Goal: Task Accomplishment & Management: Use online tool/utility

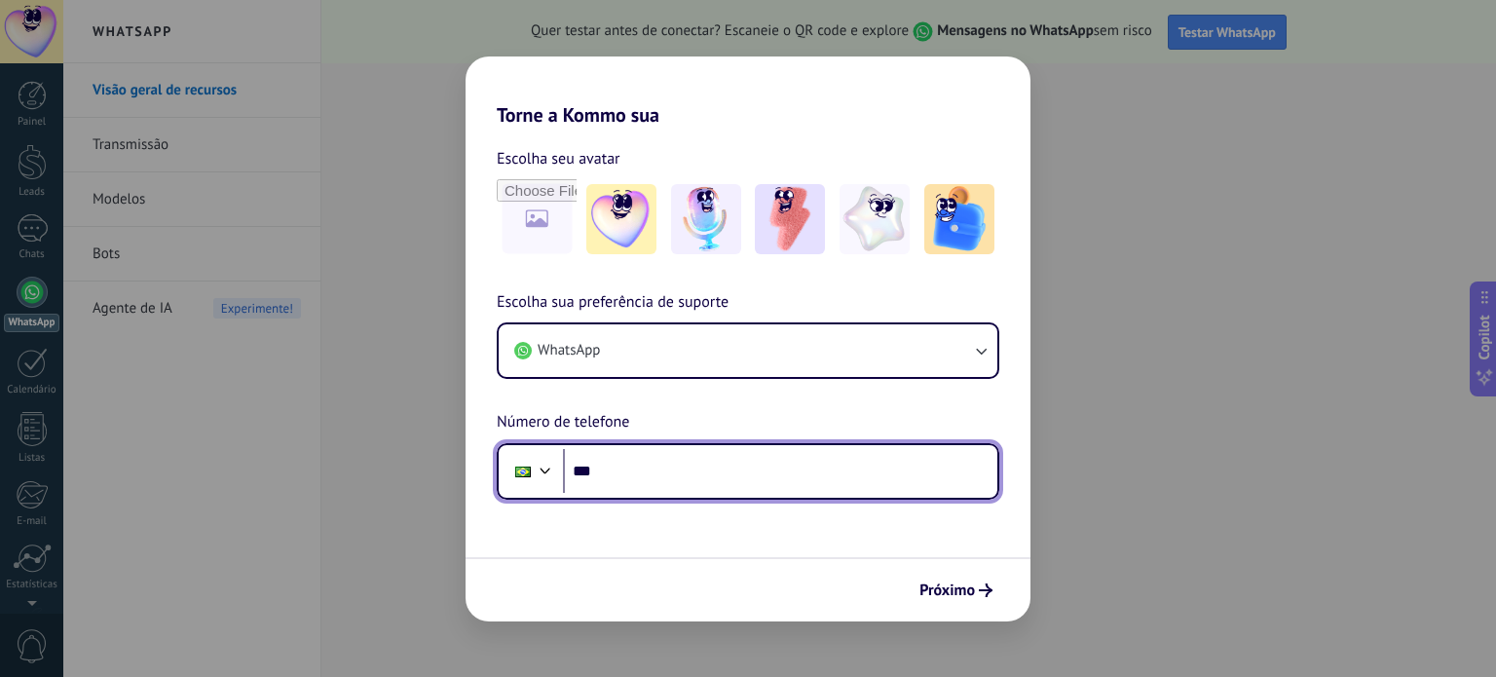
click at [667, 471] on input "***" at bounding box center [780, 471] width 435 height 45
type input "**********"
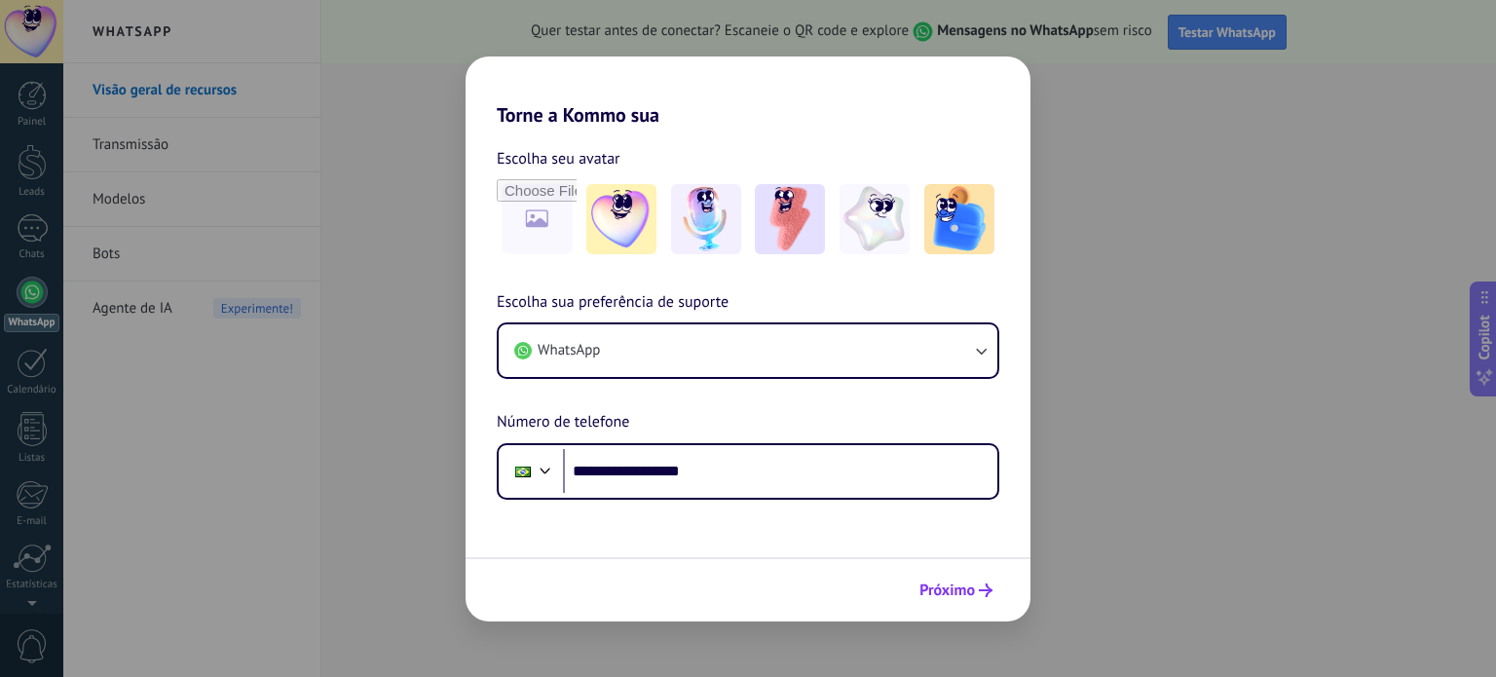
click at [940, 579] on button "Próximo" at bounding box center [956, 590] width 91 height 33
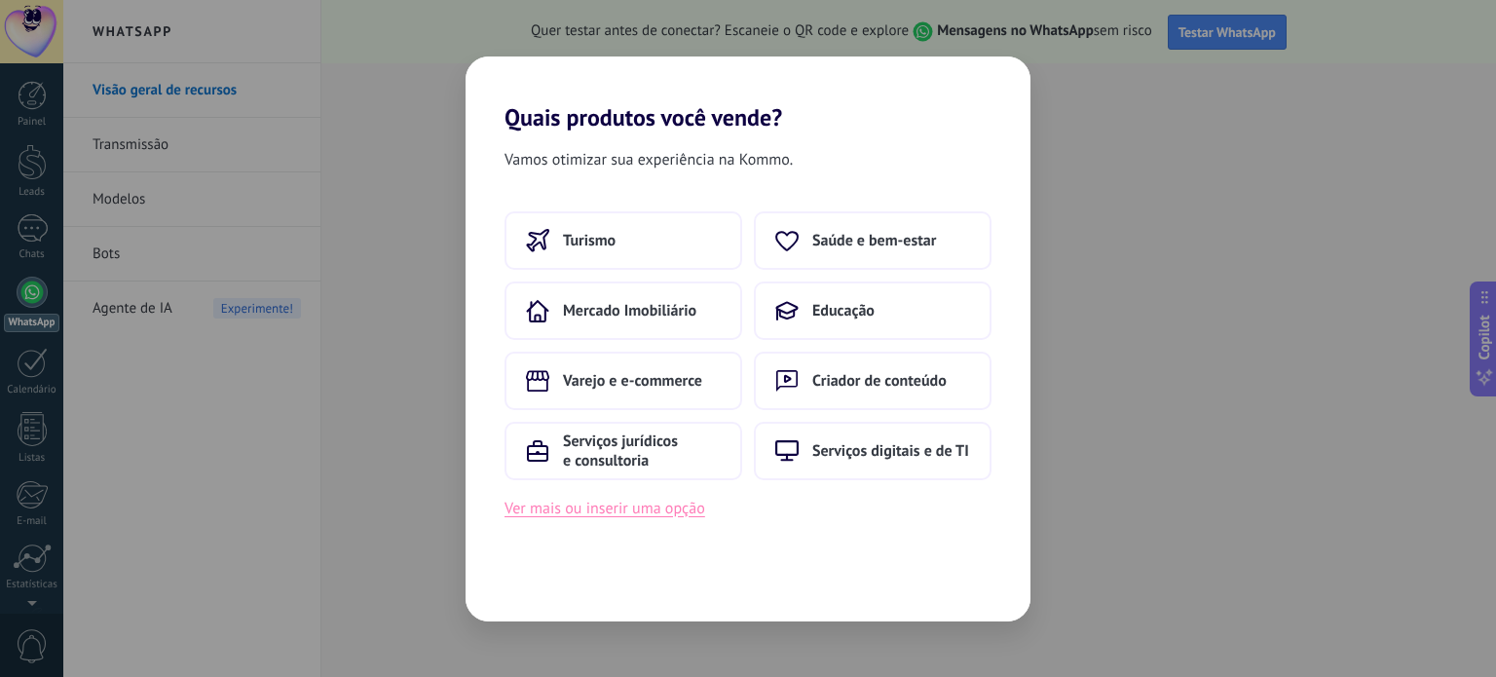
click at [648, 509] on button "Ver mais ou inserir uma opção" at bounding box center [605, 508] width 201 height 25
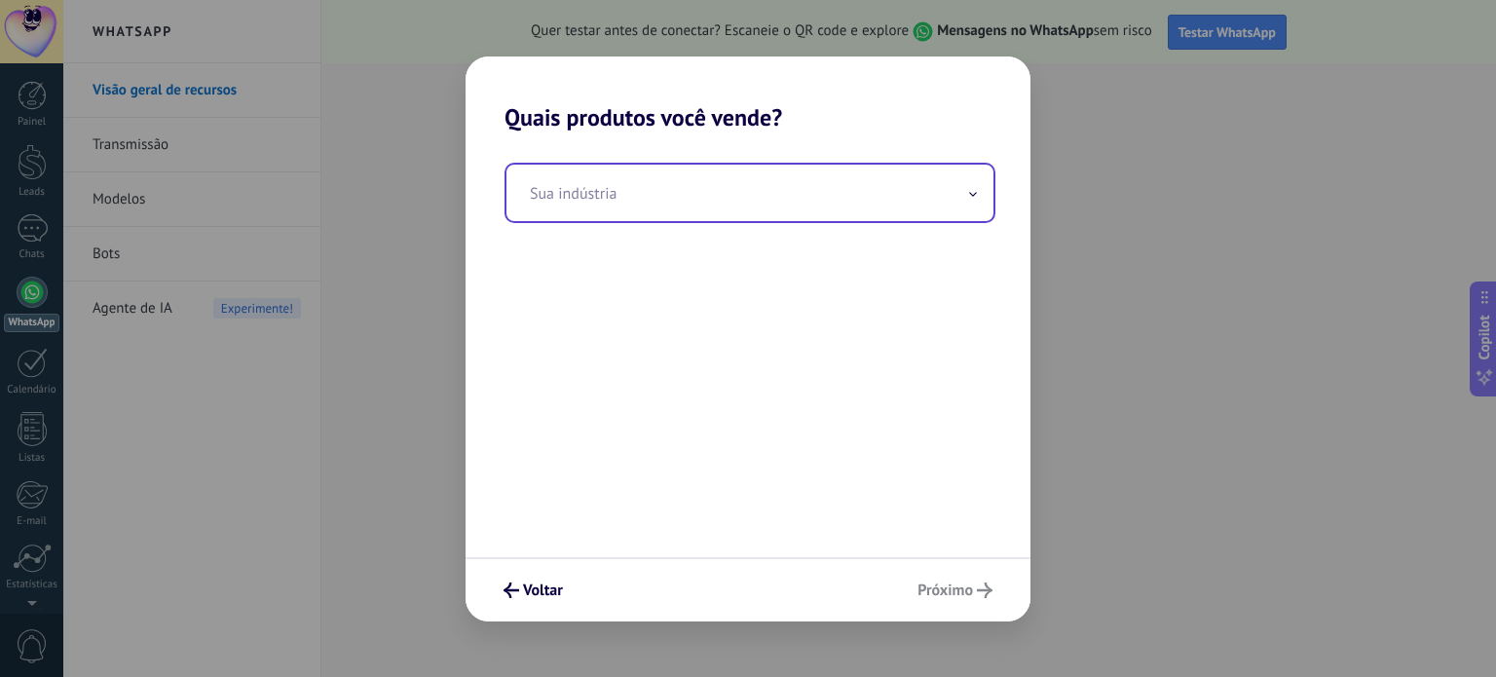
click at [631, 218] on input "text" at bounding box center [750, 193] width 487 height 57
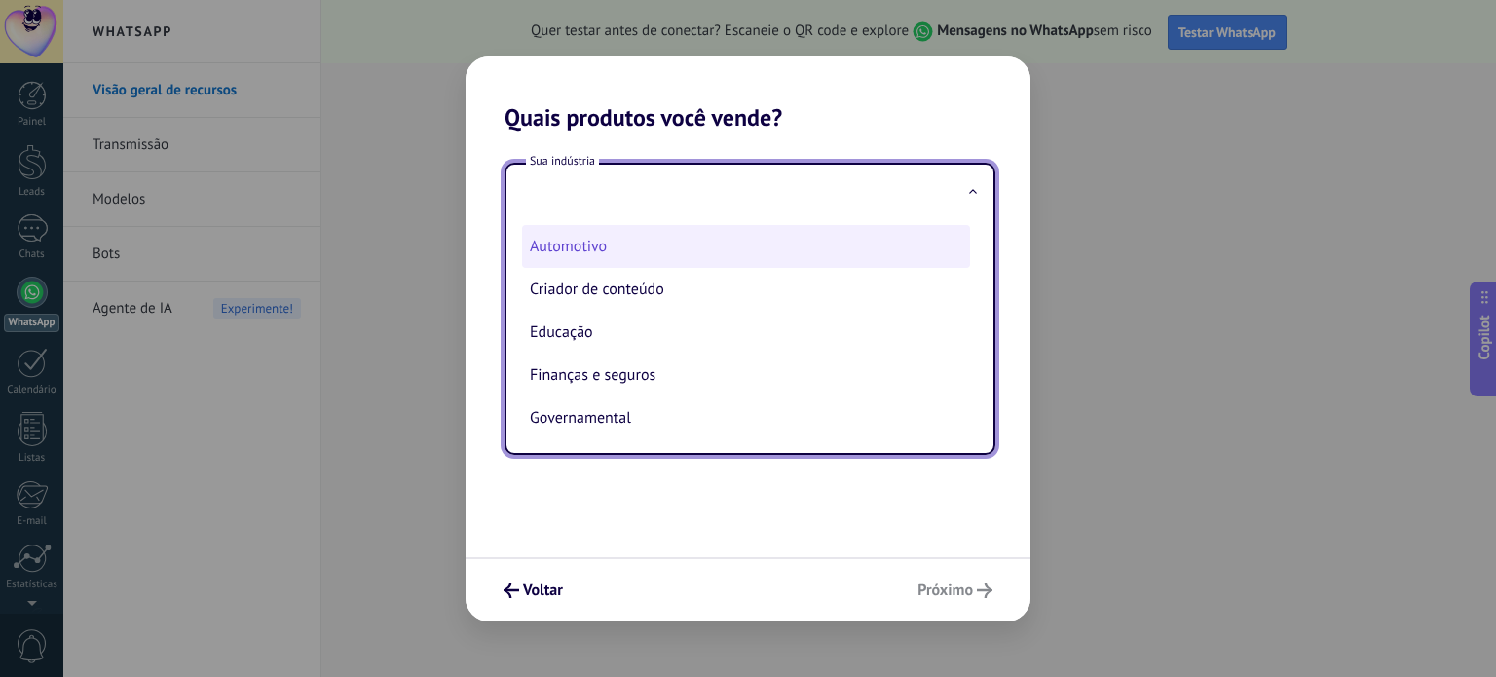
click at [631, 245] on li "Automotivo" at bounding box center [746, 246] width 448 height 43
type input "**********"
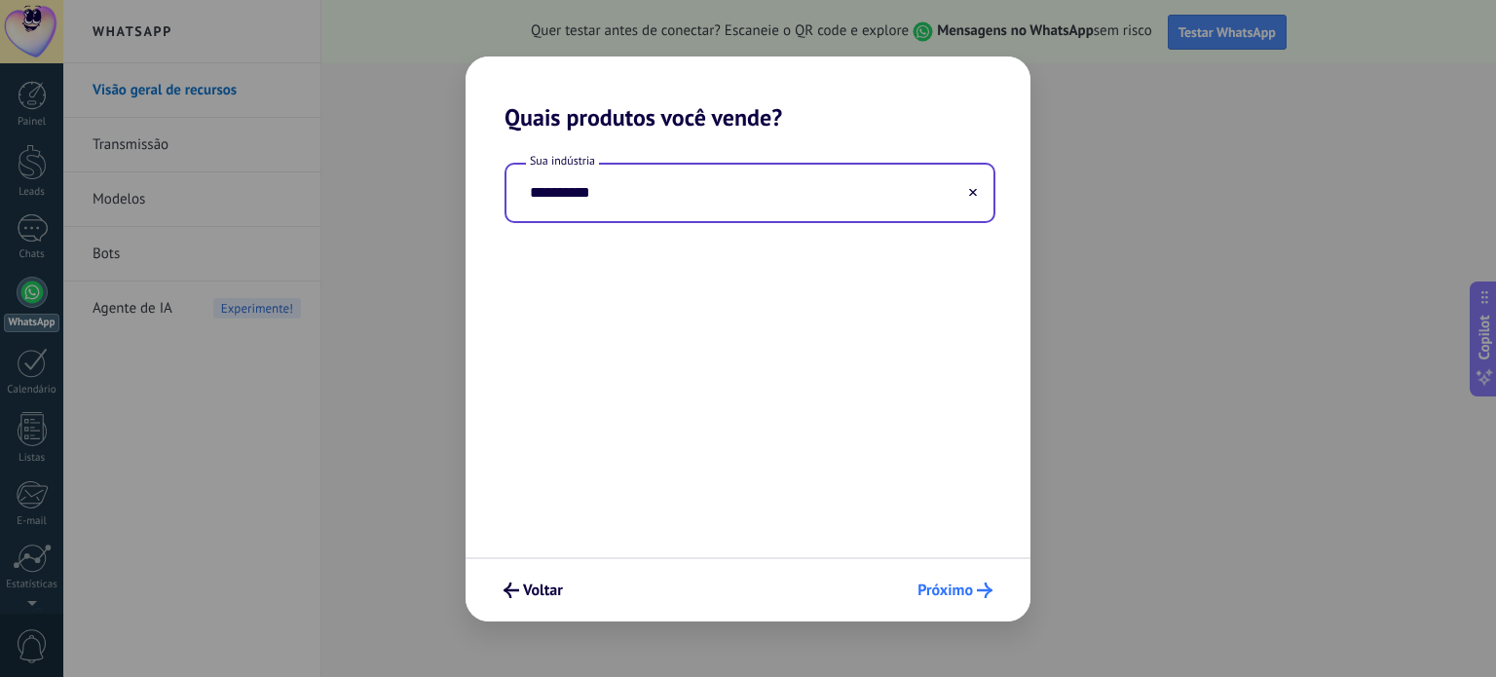
click at [952, 594] on span "Próximo" at bounding box center [946, 591] width 56 height 14
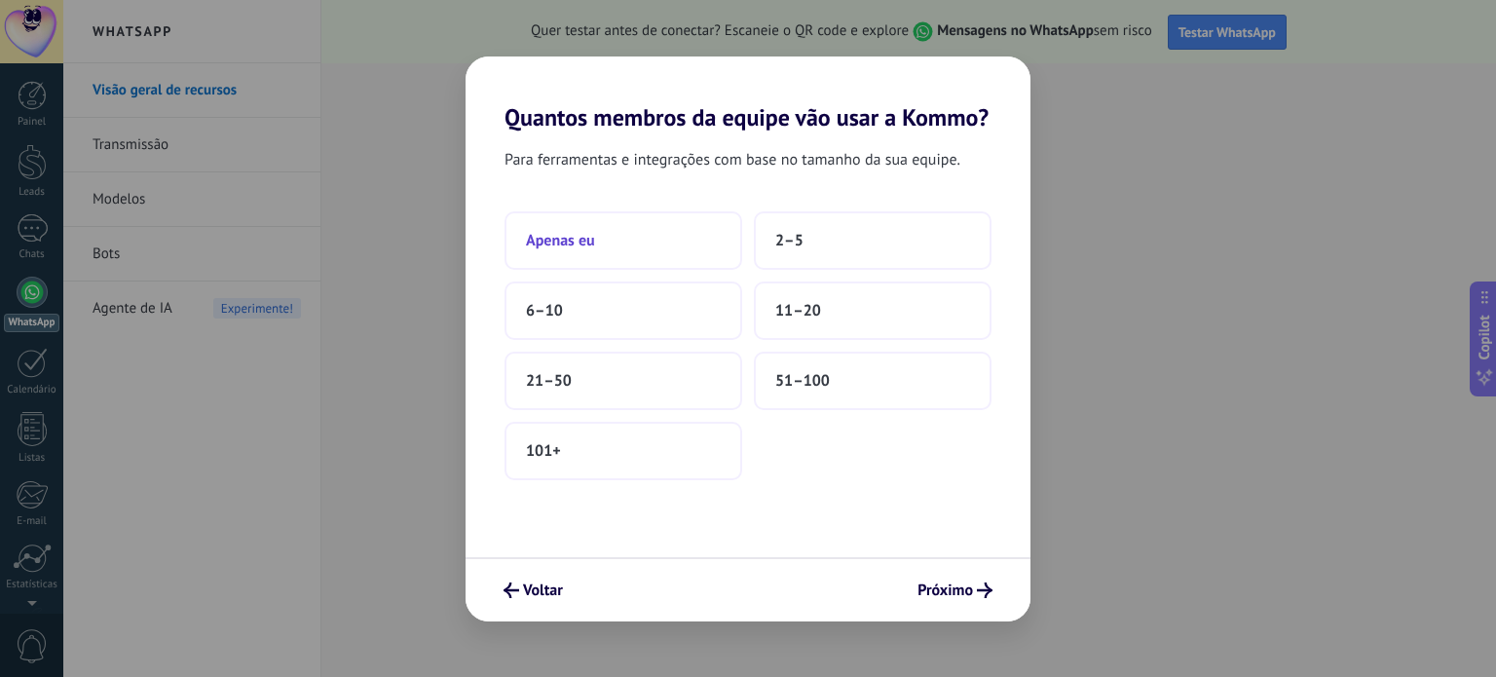
click at [637, 237] on button "Apenas eu" at bounding box center [624, 240] width 238 height 58
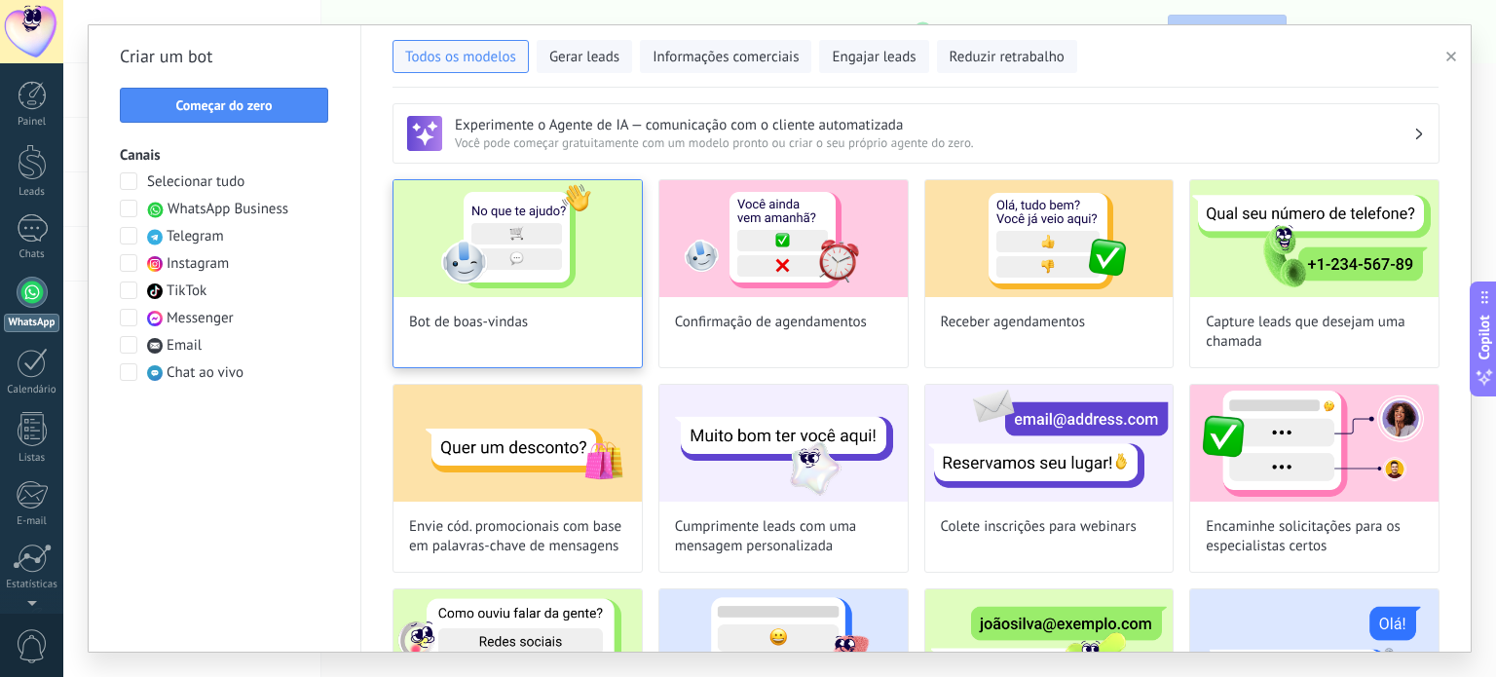
click at [545, 237] on img at bounding box center [518, 238] width 248 height 117
type input "**********"
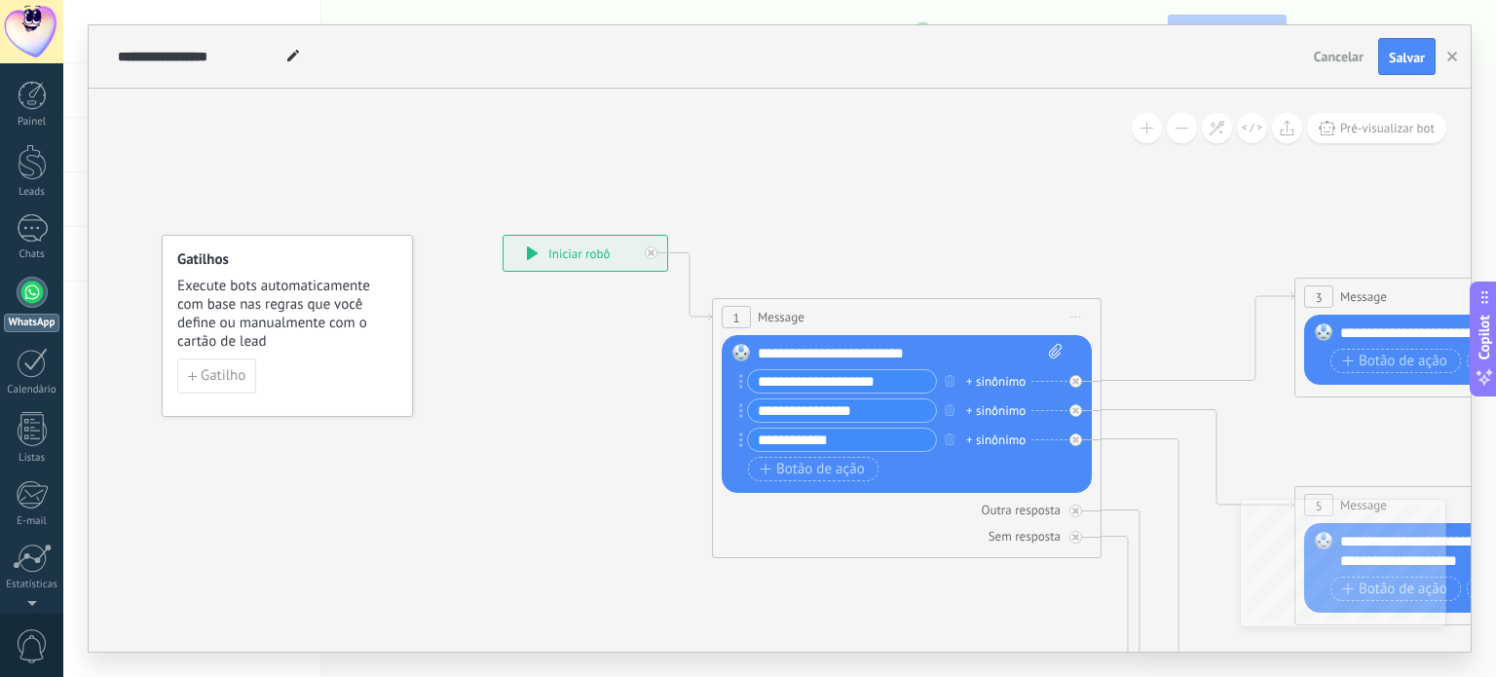
click at [586, 256] on div "**********" at bounding box center [586, 253] width 164 height 35
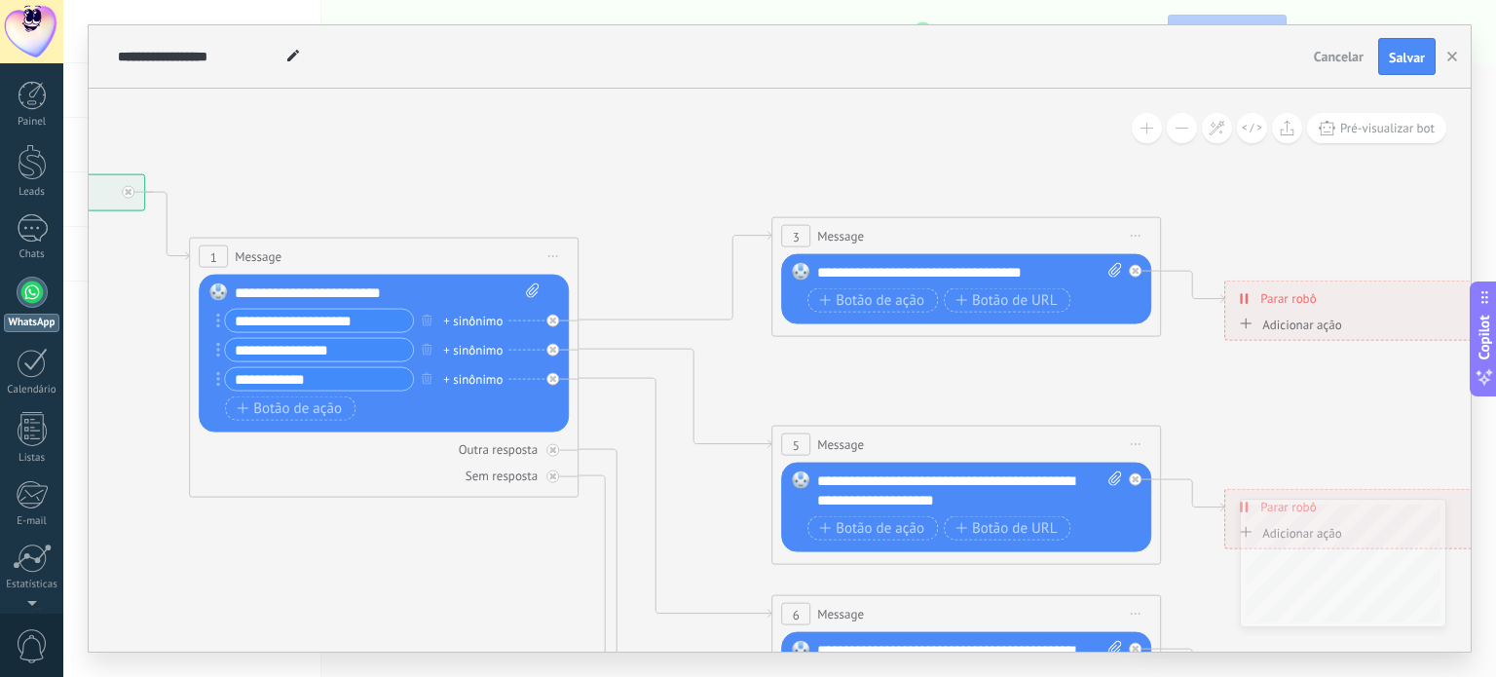
drag, startPoint x: 1170, startPoint y: 207, endPoint x: 647, endPoint y: 146, distance: 526.6
click at [647, 146] on icon at bounding box center [1010, 667] width 3037 height 1960
drag, startPoint x: 838, startPoint y: 320, endPoint x: 677, endPoint y: 207, distance: 196.5
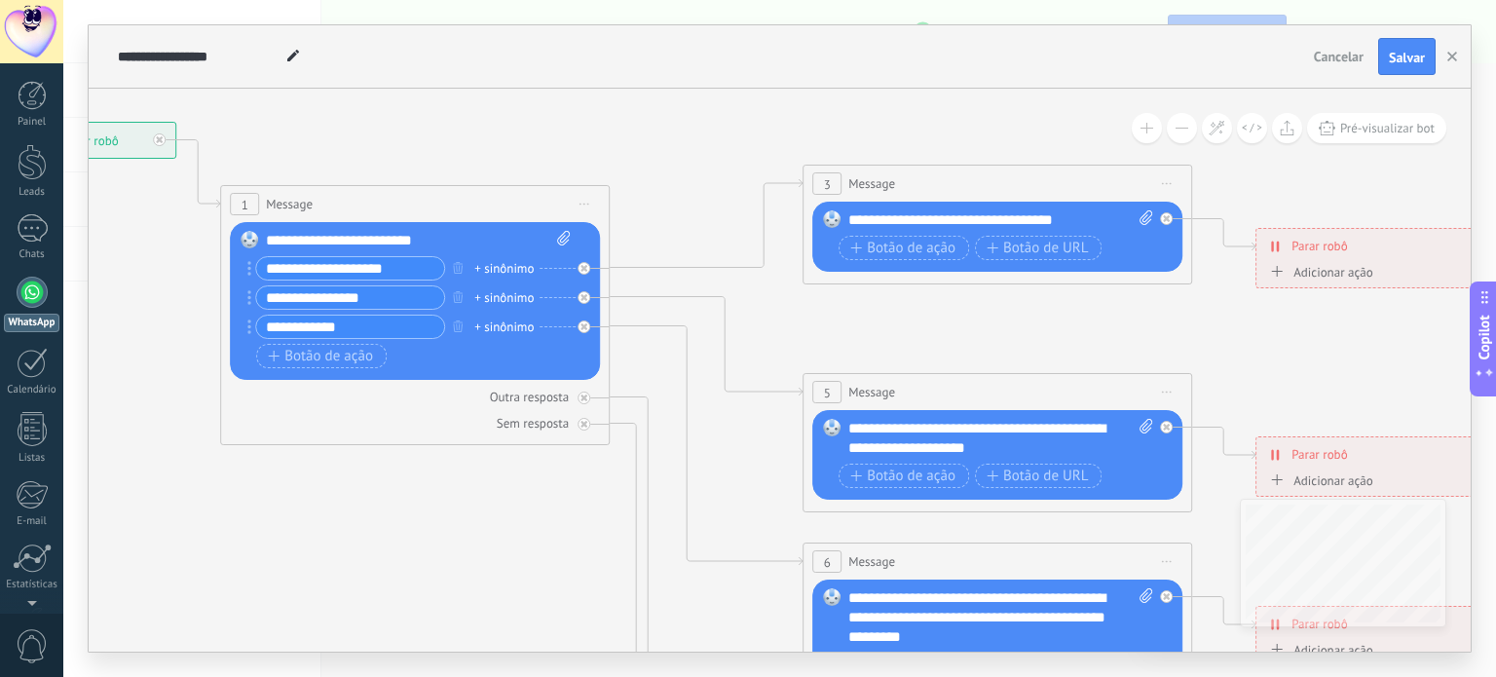
drag, startPoint x: 711, startPoint y: 311, endPoint x: 742, endPoint y: 259, distance: 60.3
click at [742, 259] on icon at bounding box center [1042, 615] width 3037 height 1960
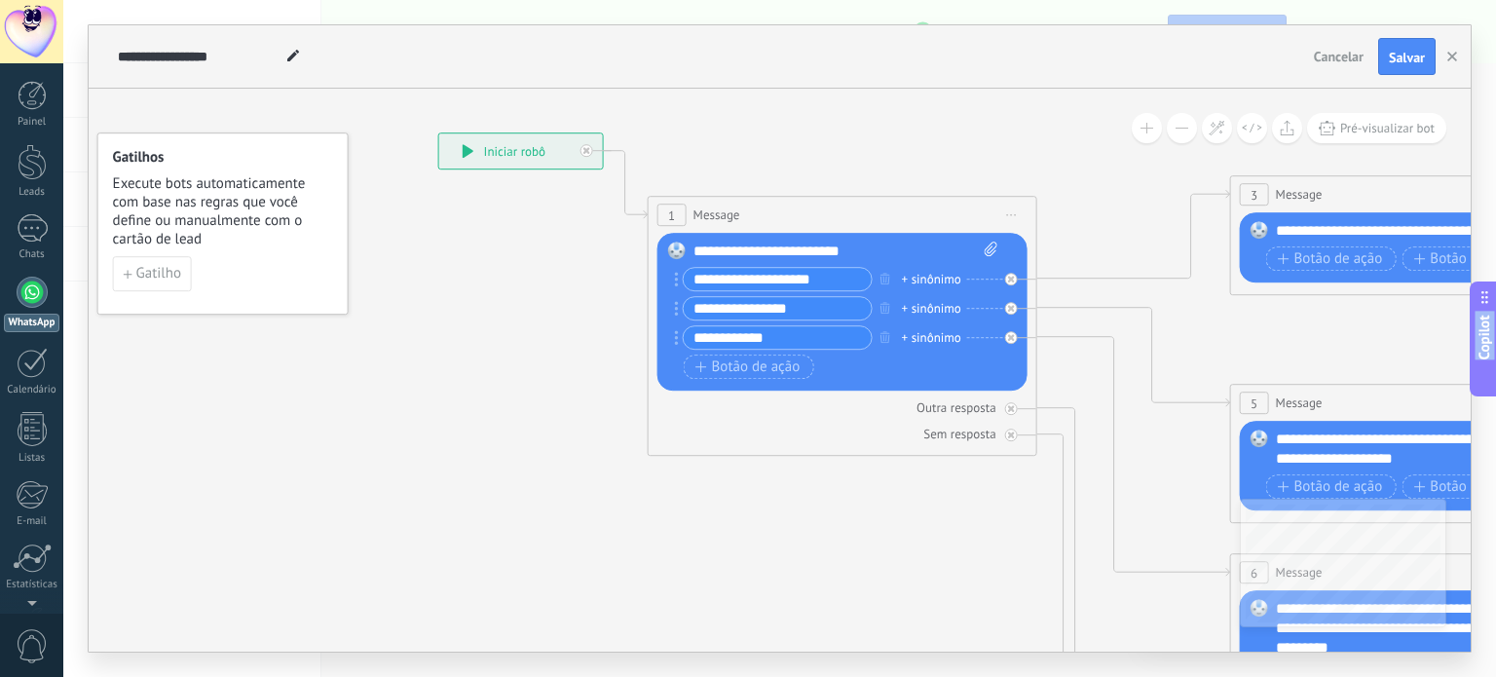
drag, startPoint x: 1068, startPoint y: 341, endPoint x: 1495, endPoint y: 352, distance: 427.8
click at [1495, 352] on body ".abecls-1,.abecls-2{fill-rule:evenodd}.abecls-2{fill:#fff} .abhcls-1{fill:none}…" at bounding box center [748, 338] width 1496 height 677
click at [27, 299] on div at bounding box center [32, 292] width 31 height 31
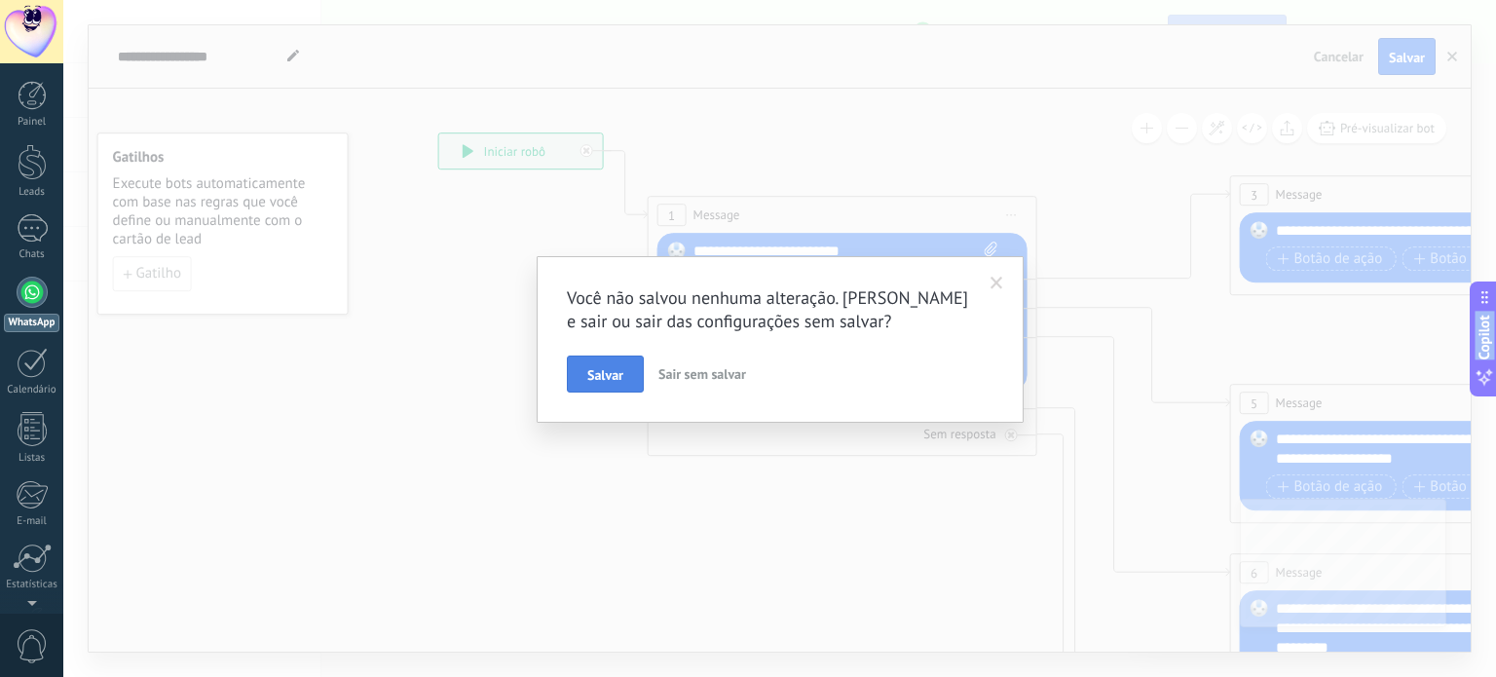
click at [605, 370] on span "Salvar" at bounding box center [605, 375] width 36 height 14
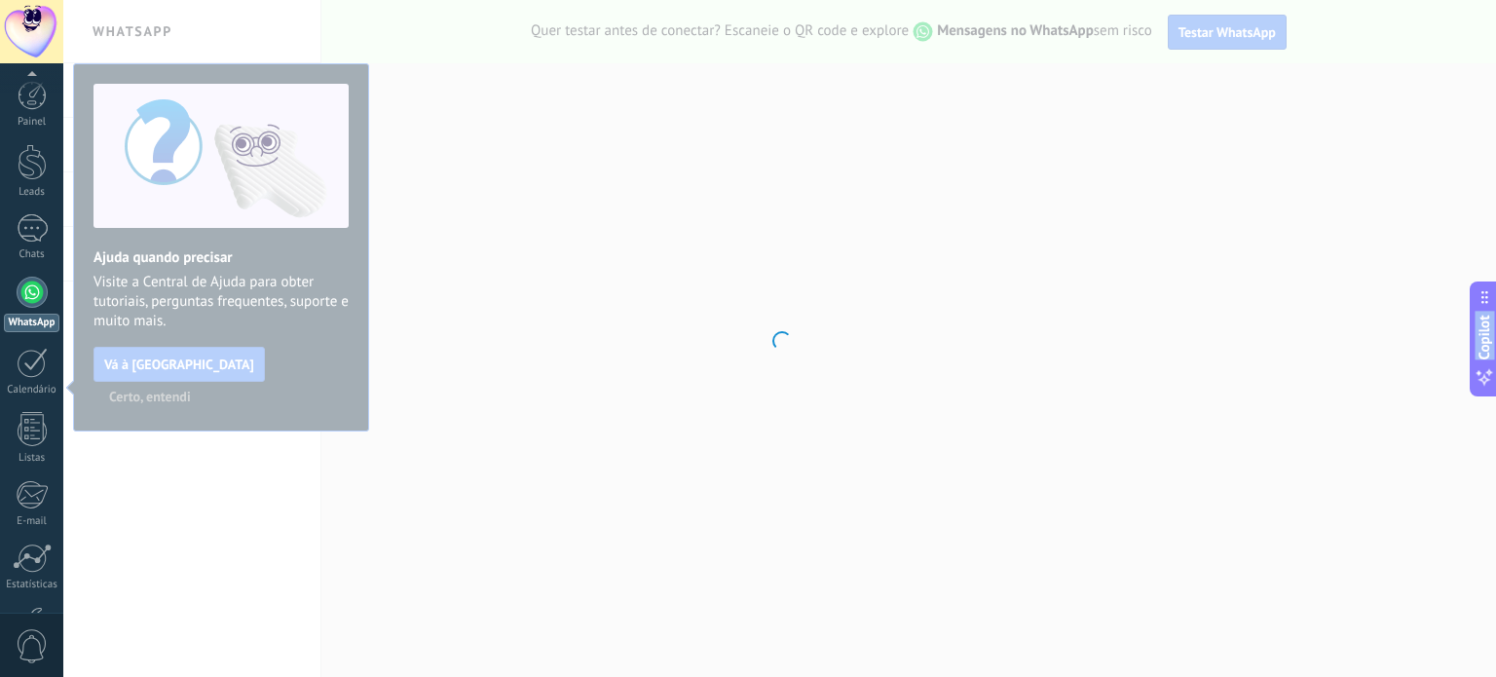
scroll to position [132, 0]
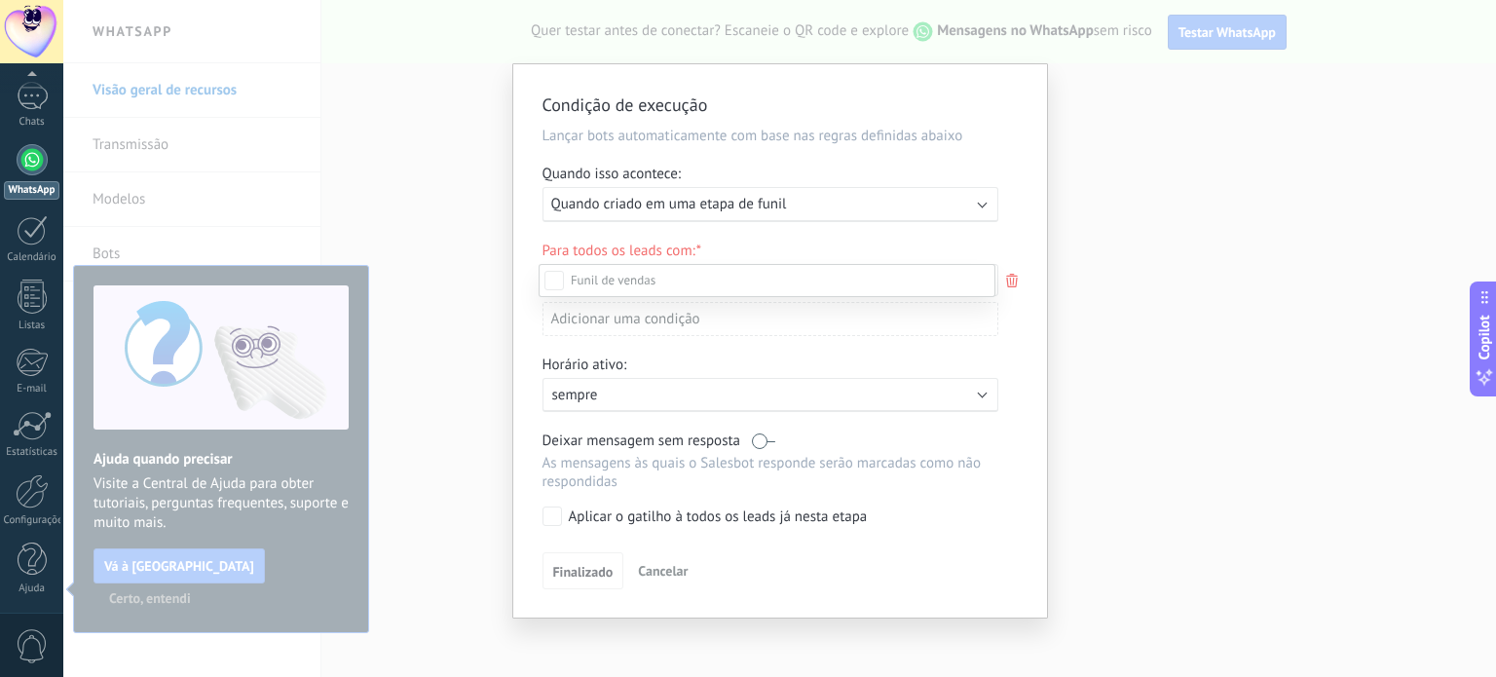
click at [581, 581] on div "Leads de entrada Contato inicial Discussões Tomada de decisão Discussão de cont…" at bounding box center [767, 469] width 457 height 410
click at [596, 570] on span "Finalizado" at bounding box center [583, 572] width 60 height 14
click at [620, 519] on div "Aplicar o gatilho à todos os leads já nesta etapa" at bounding box center [718, 517] width 299 height 19
click at [574, 570] on span "Finalizado" at bounding box center [583, 572] width 60 height 14
click at [670, 565] on span "Cancelar" at bounding box center [663, 571] width 50 height 18
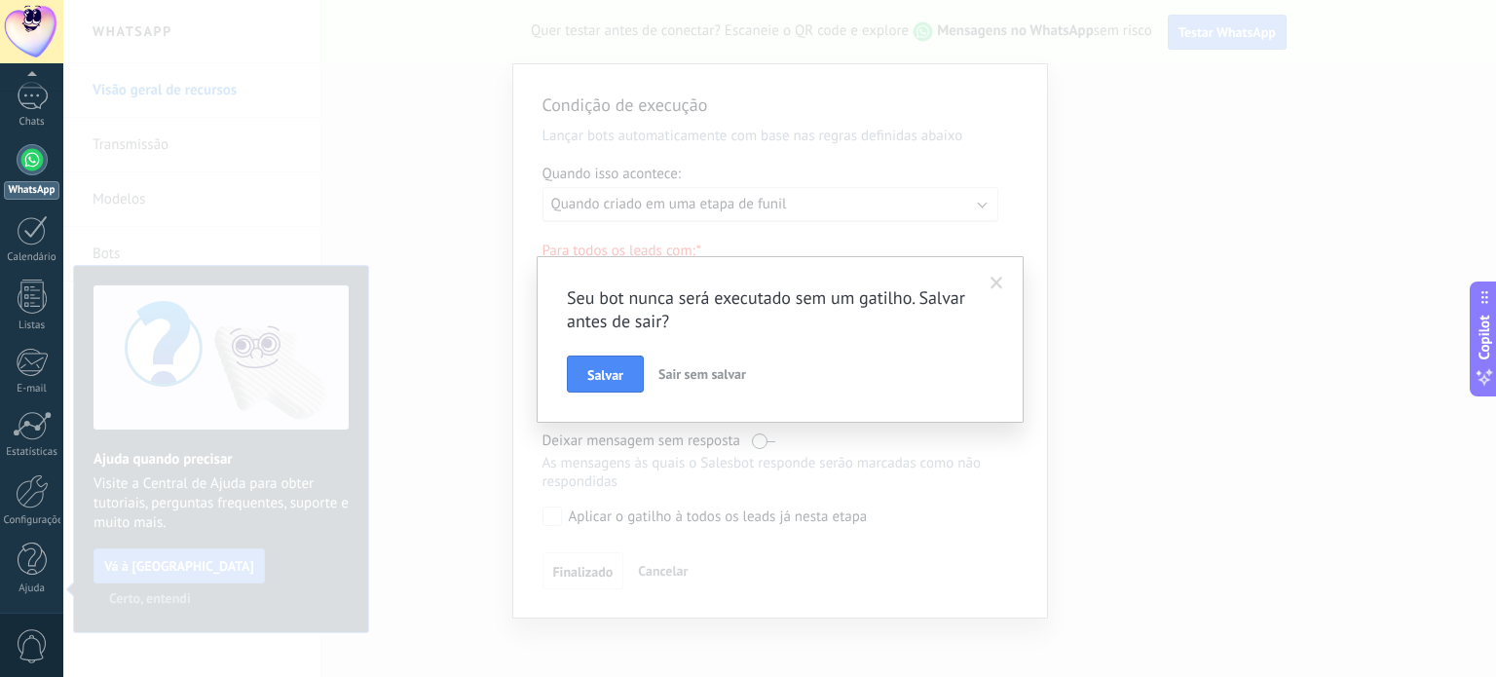
click at [722, 370] on span "Sair sem salvar" at bounding box center [703, 374] width 88 height 18
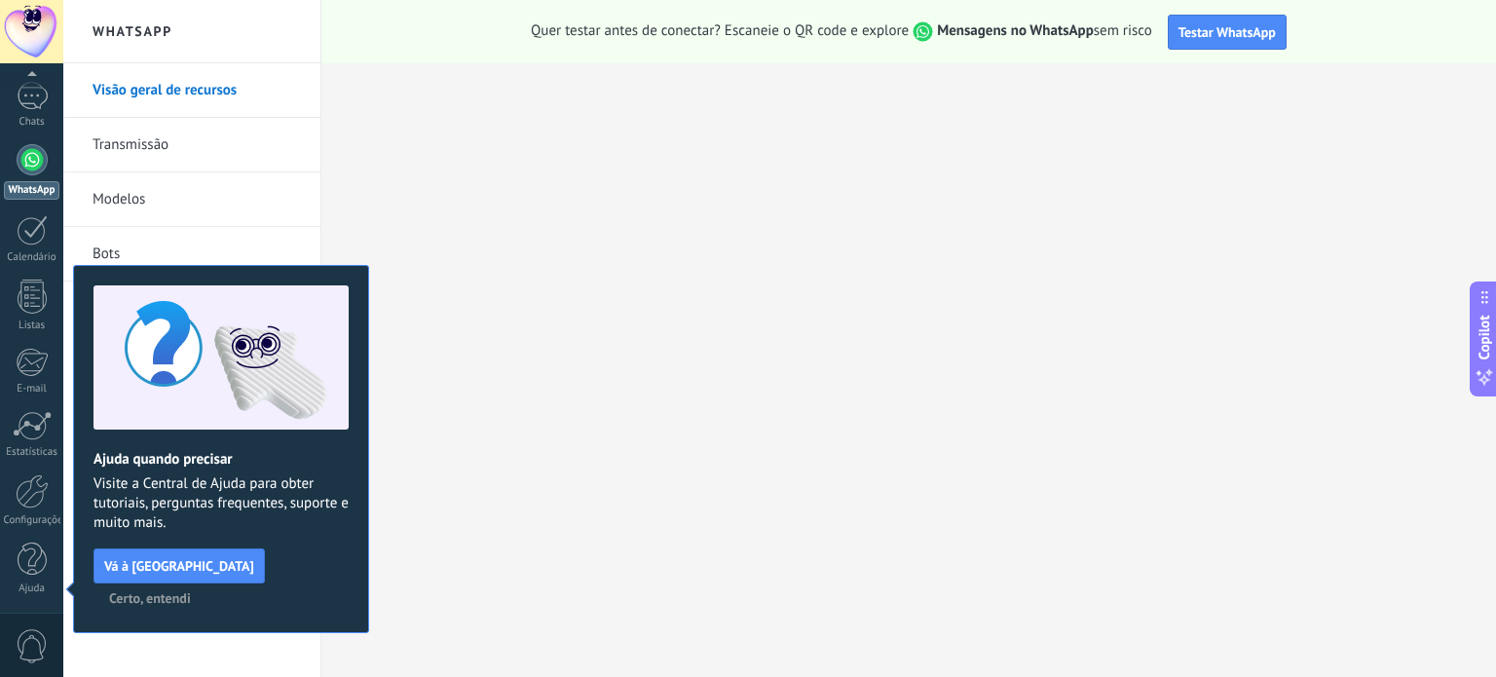
scroll to position [0, 0]
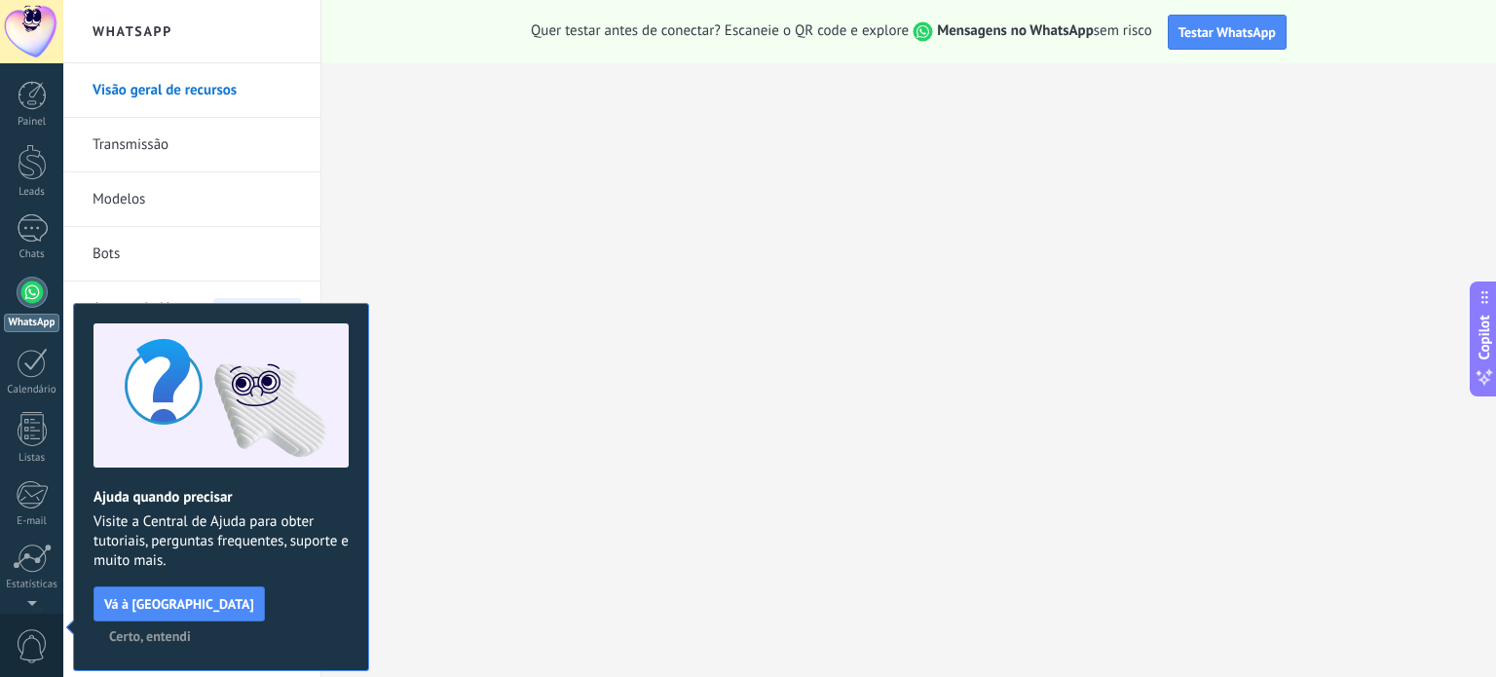
click at [31, 289] on div at bounding box center [32, 292] width 31 height 31
click at [191, 629] on span "Certo, entendi" at bounding box center [150, 636] width 82 height 14
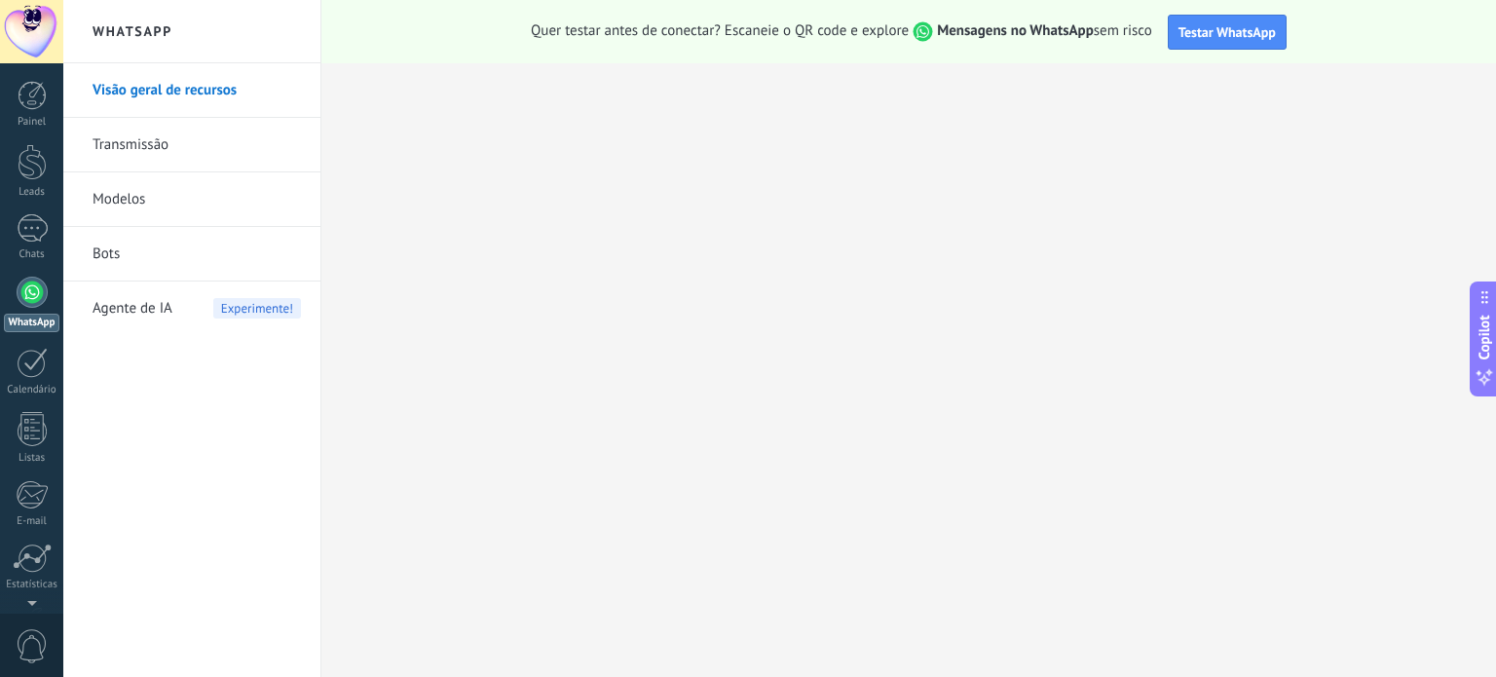
click at [27, 291] on div at bounding box center [32, 292] width 31 height 31
click at [212, 144] on link "Transmissão" at bounding box center [197, 145] width 208 height 55
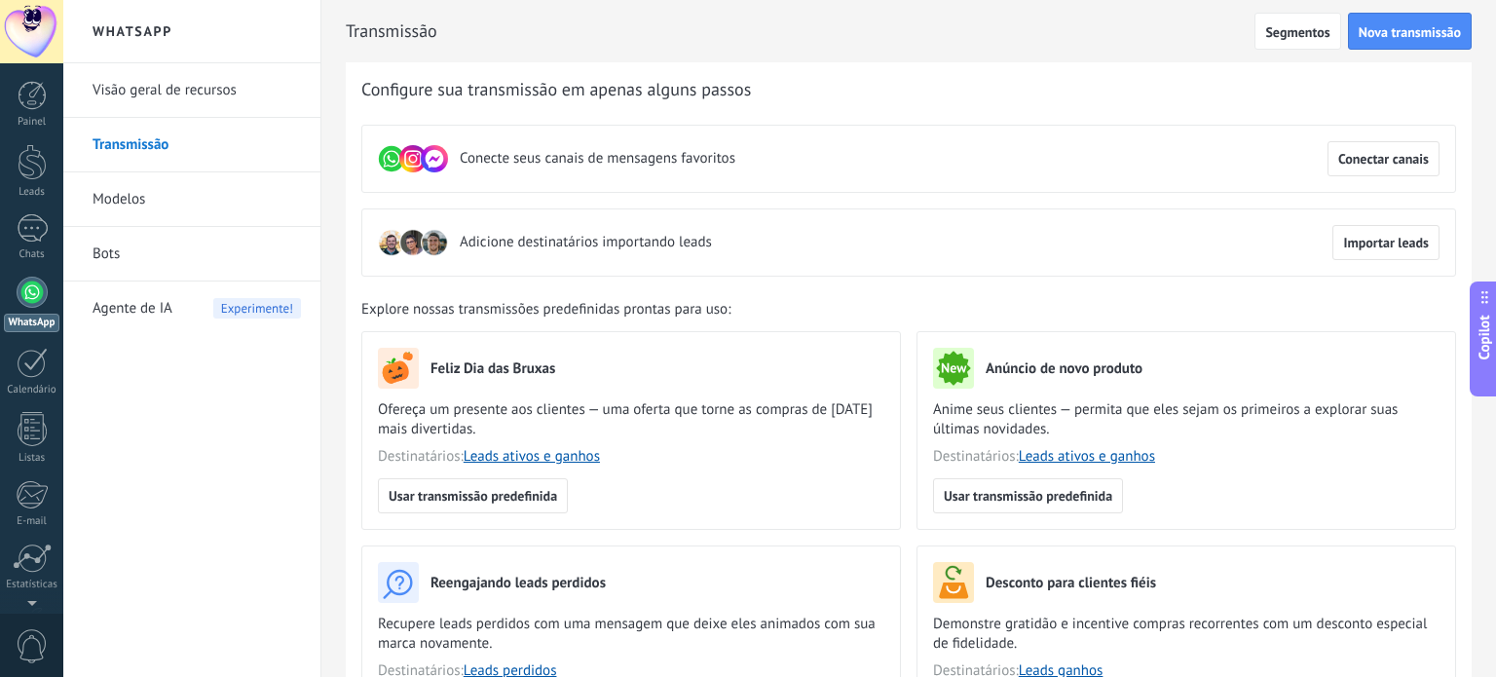
click at [152, 264] on link "Bots" at bounding box center [197, 254] width 208 height 55
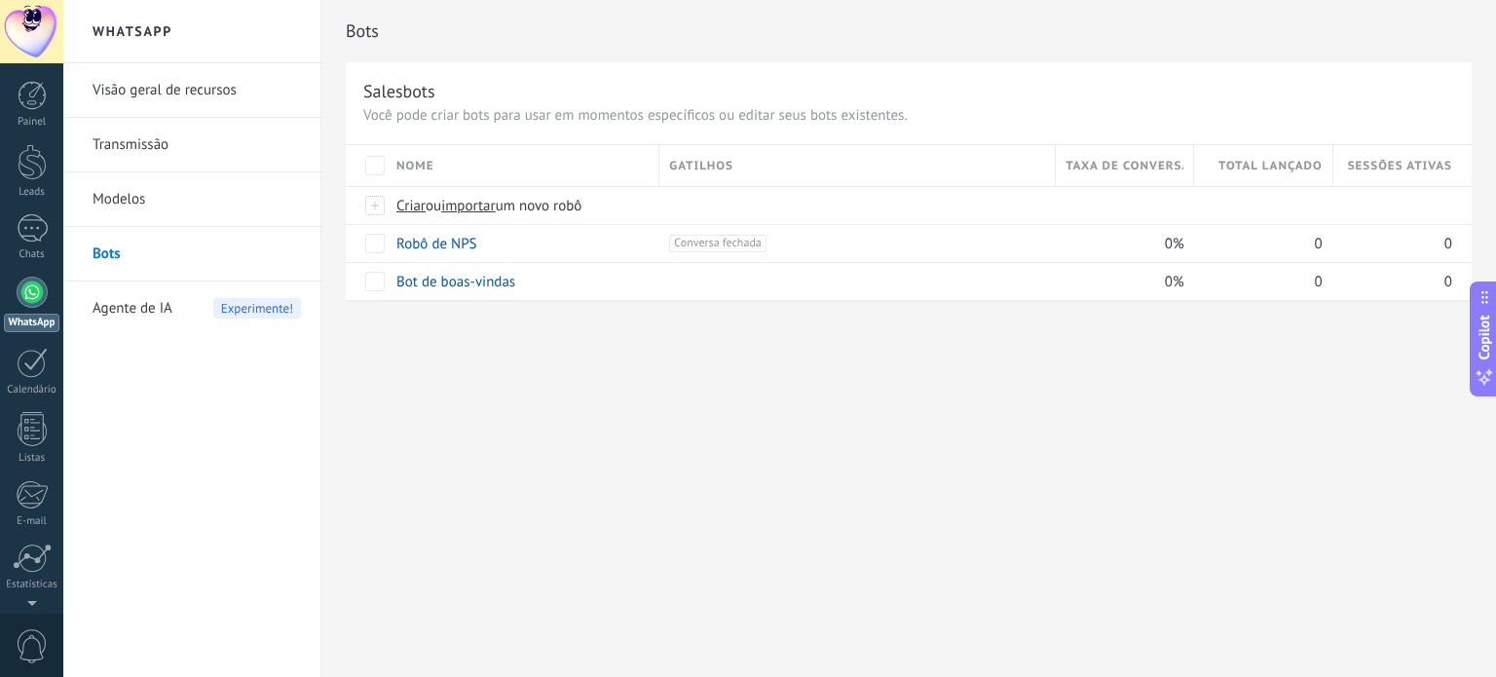
click at [195, 91] on link "Visão geral de recursos" at bounding box center [197, 90] width 208 height 55
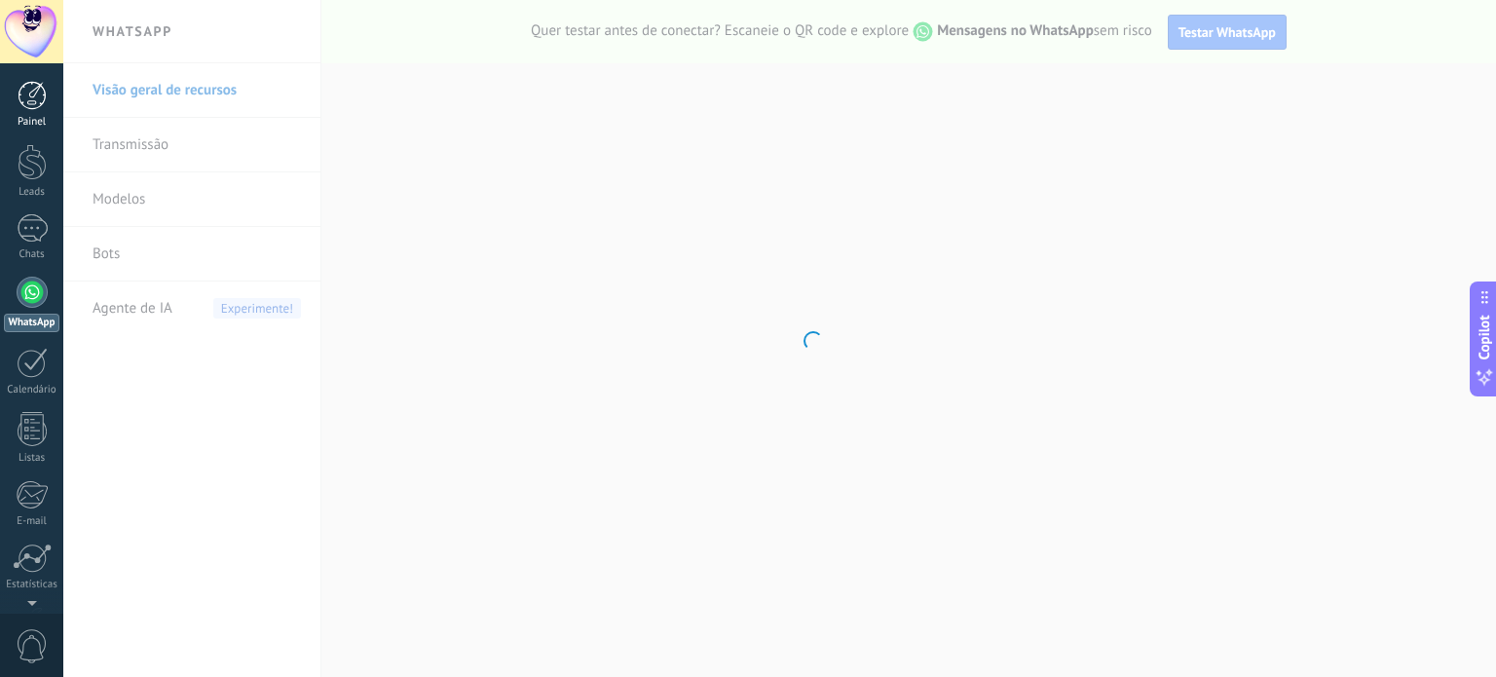
click at [33, 120] on div "Painel" at bounding box center [32, 122] width 57 height 13
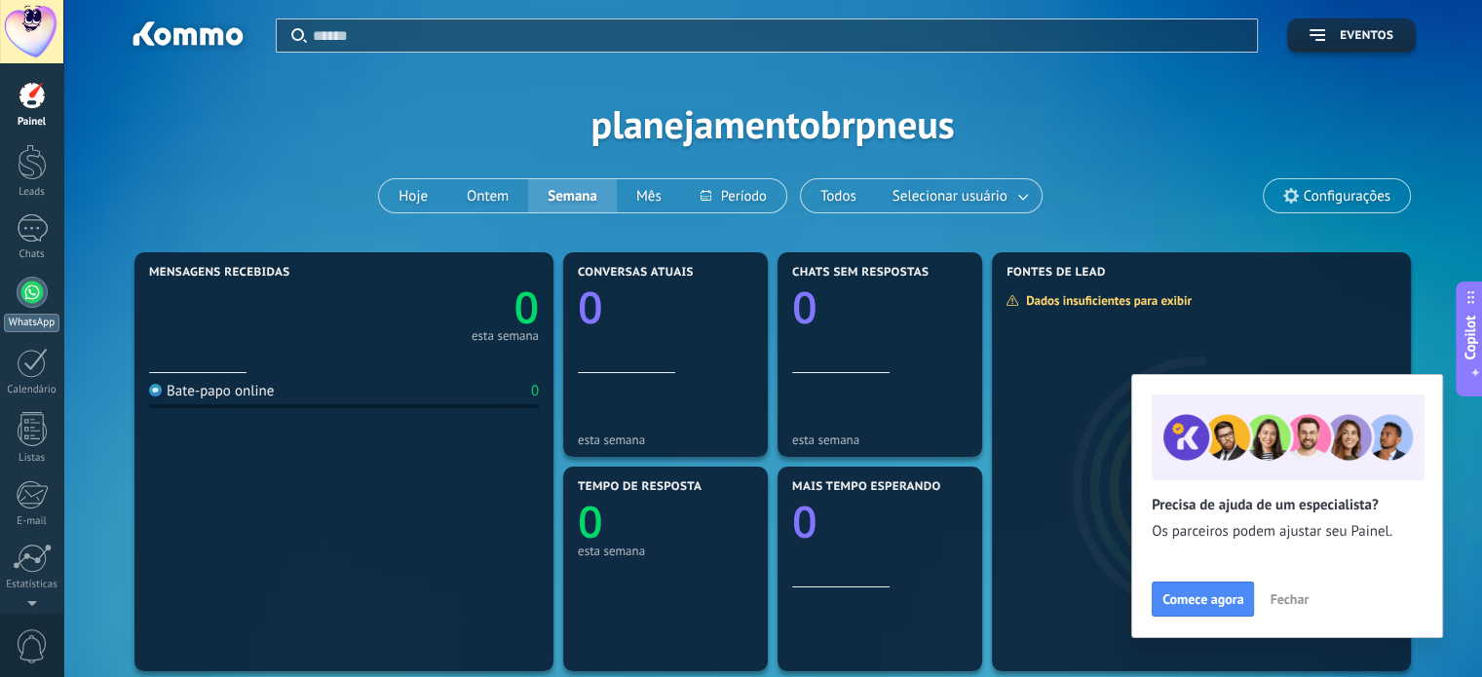
click at [19, 300] on div at bounding box center [32, 292] width 31 height 31
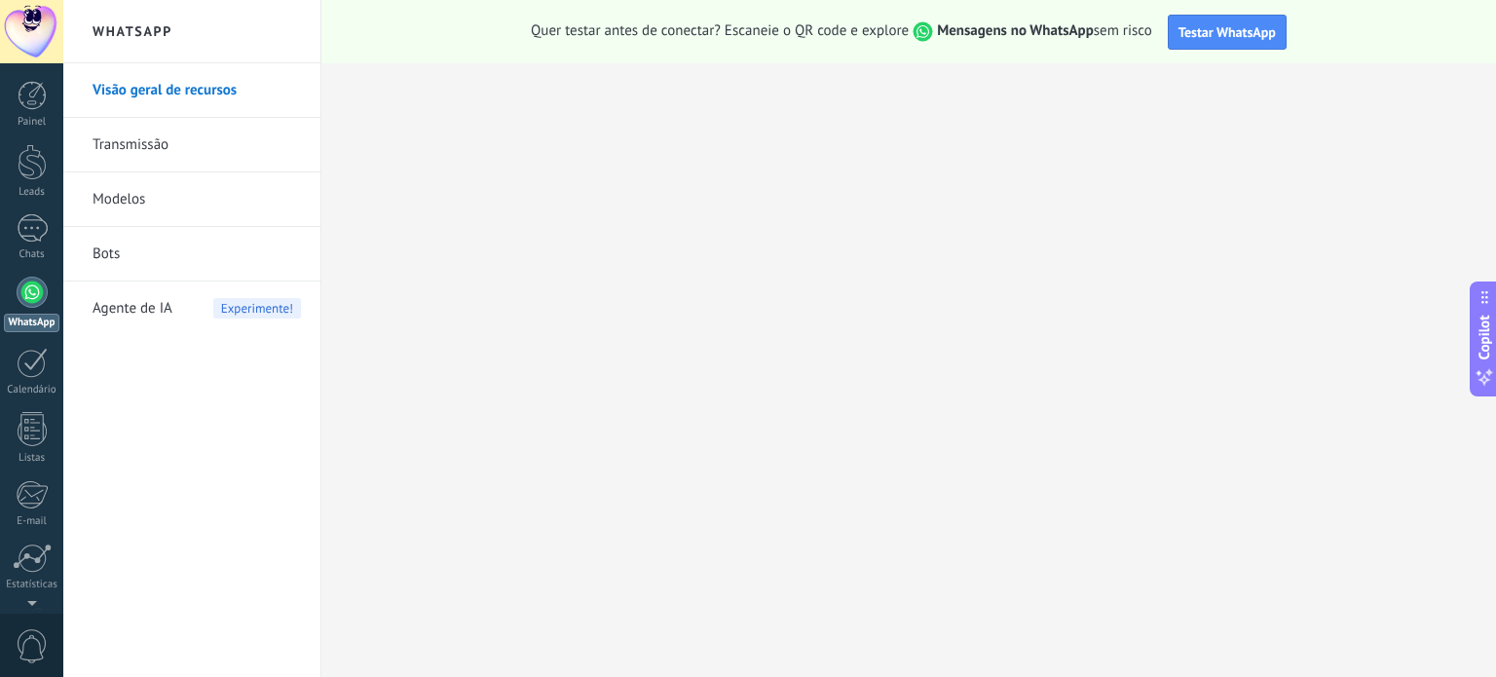
click at [144, 26] on h2 "WhatsApp" at bounding box center [192, 31] width 208 height 63
click at [1223, 34] on span "Testar WhatsApp" at bounding box center [1227, 32] width 97 height 18
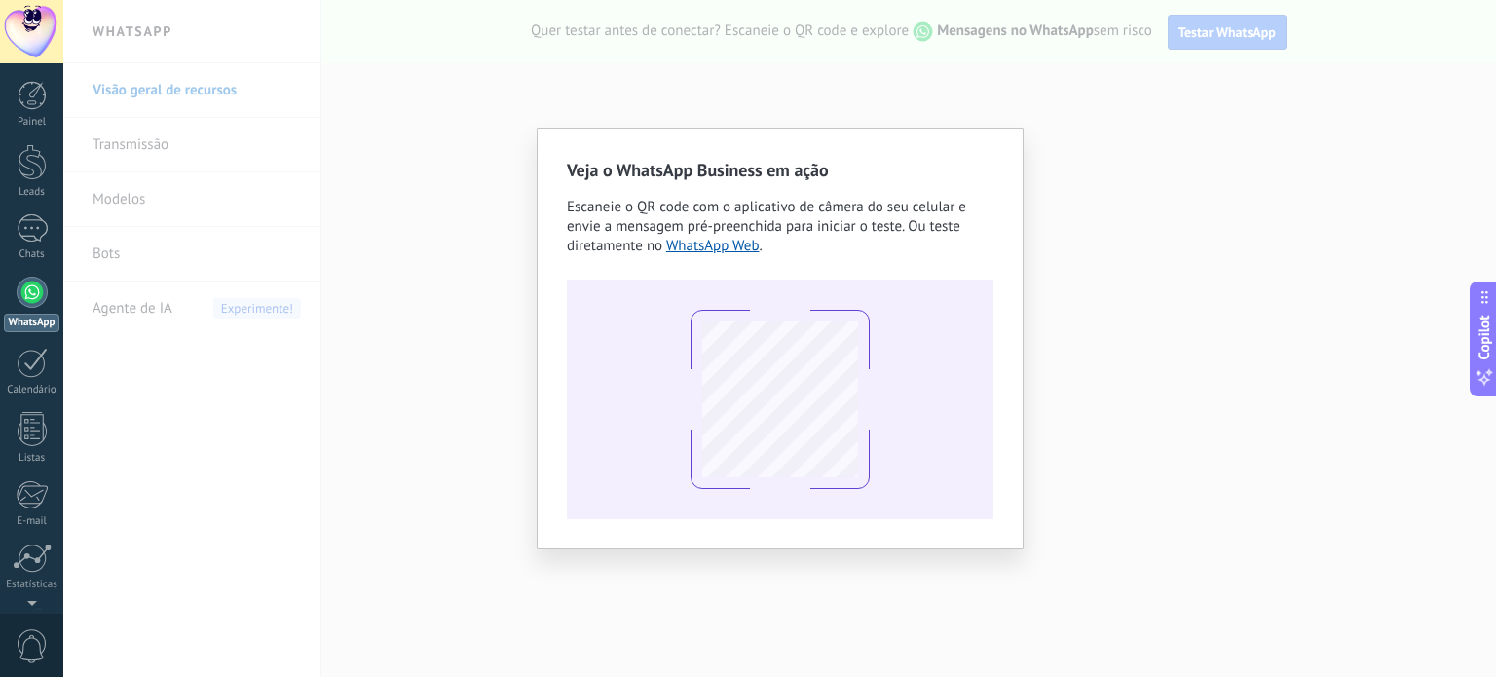
click at [407, 225] on div "Veja o WhatsApp Business em ação Escaneie o QR code com o aplicativo de câmera …" at bounding box center [779, 338] width 1433 height 677
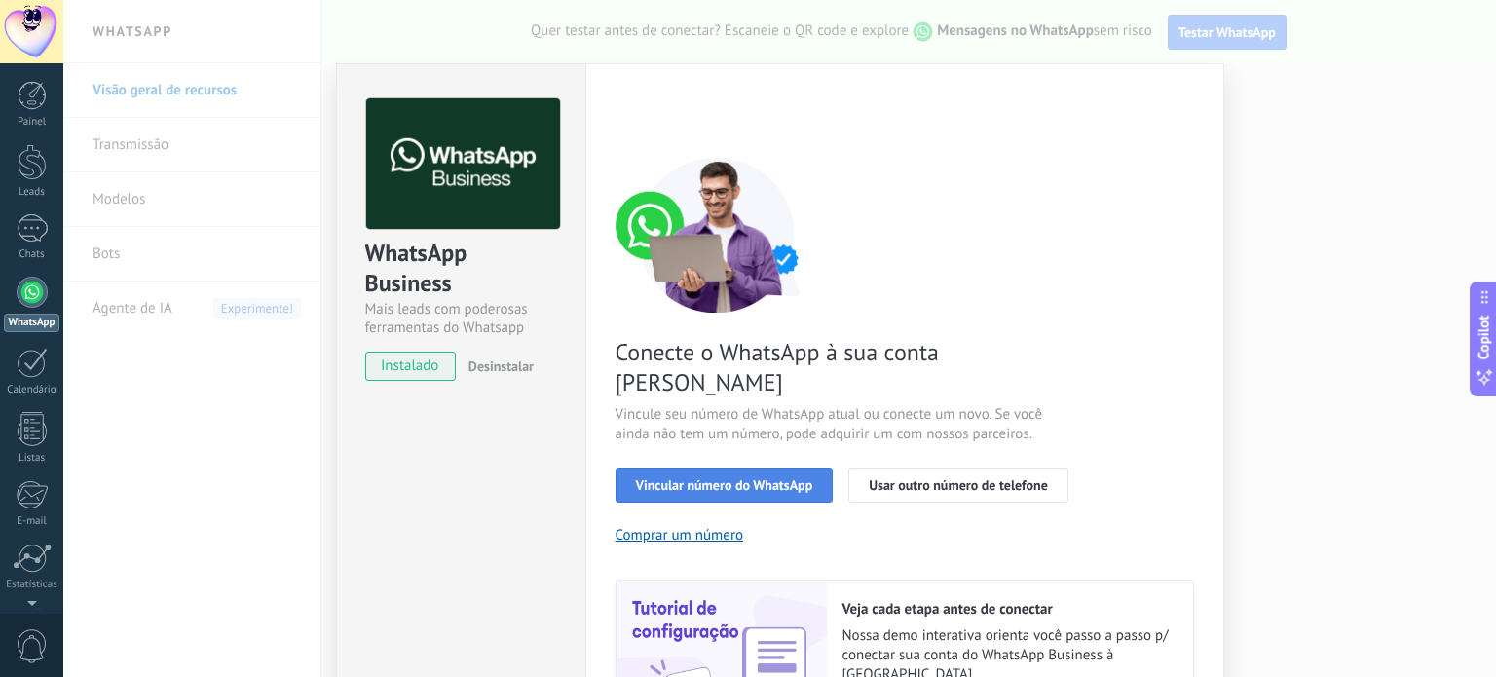
click at [756, 478] on span "Vincular número do WhatsApp" at bounding box center [724, 485] width 177 height 14
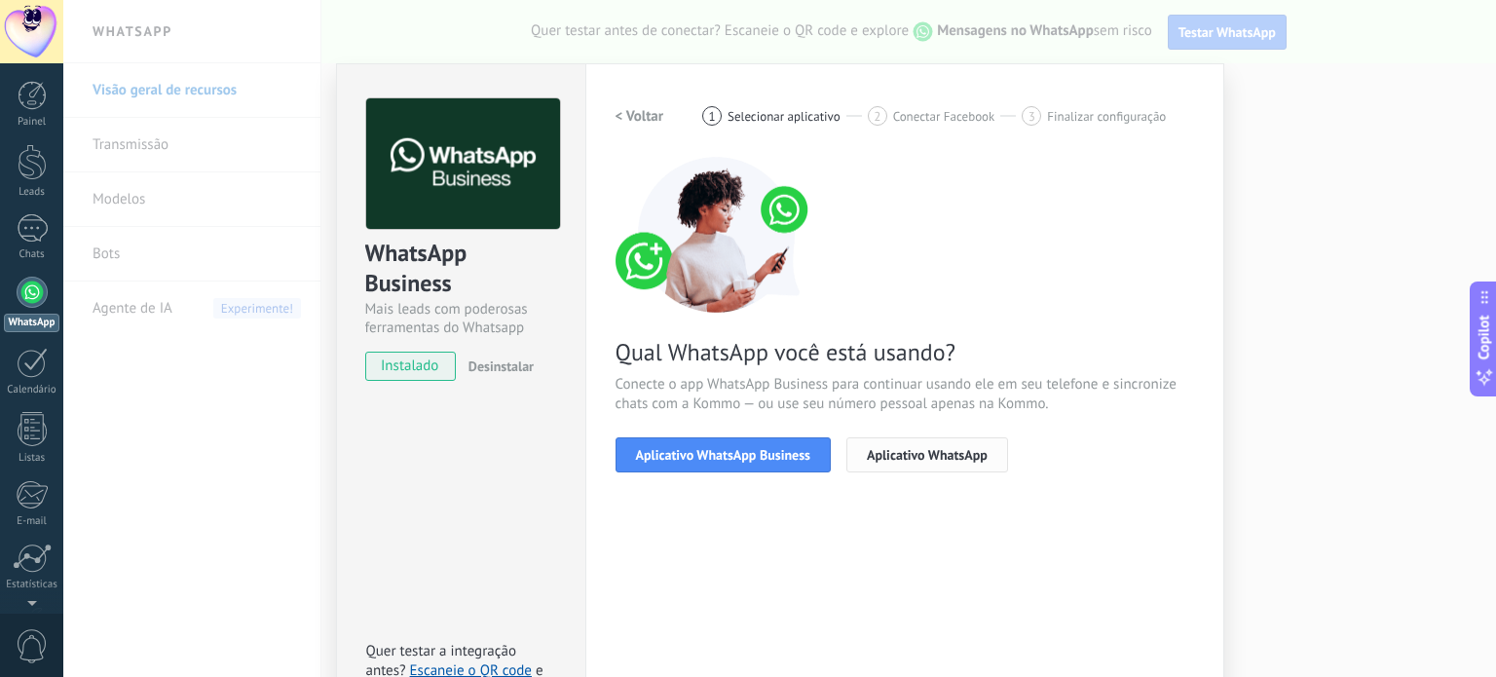
click at [922, 451] on span "Aplicativo WhatsApp" at bounding box center [927, 455] width 121 height 14
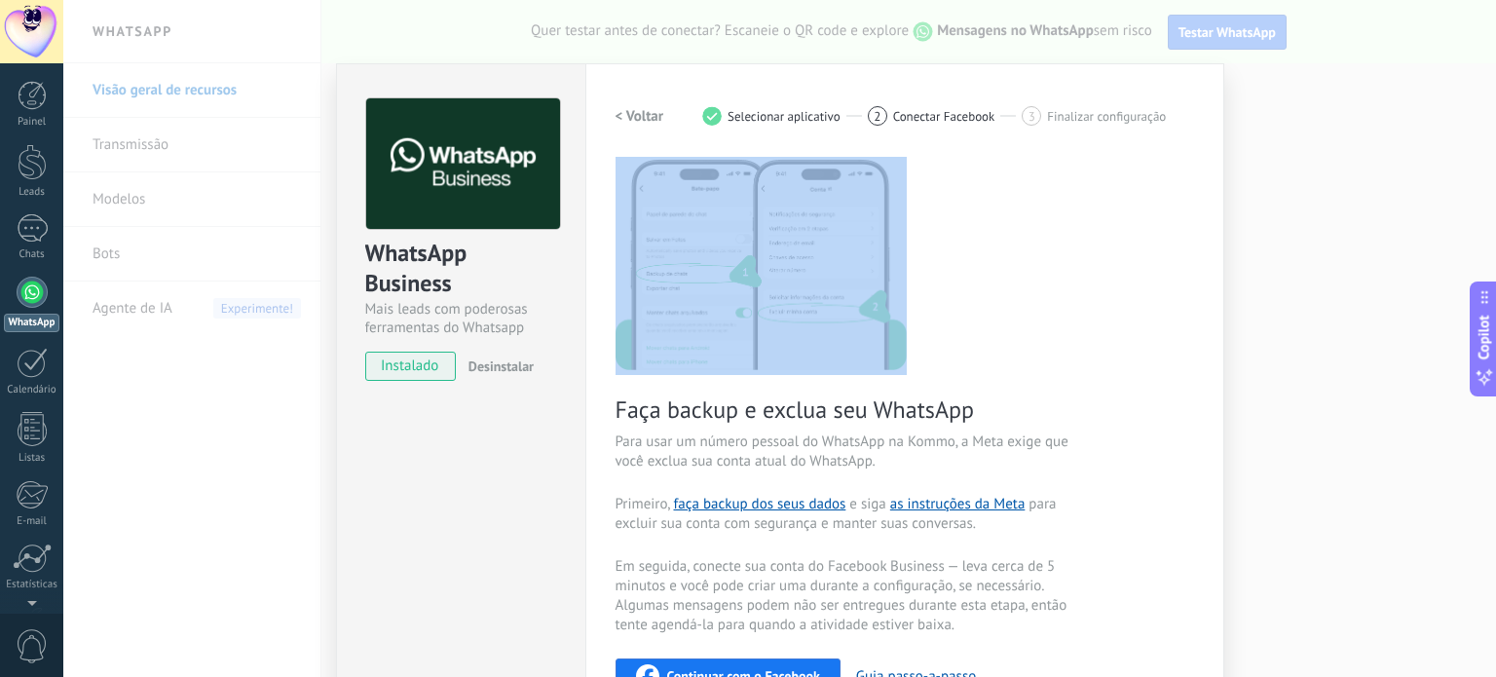
drag, startPoint x: 1486, startPoint y: 111, endPoint x: 1469, endPoint y: 170, distance: 60.8
click at [1469, 170] on div "WhatsApp Business Mais leads com poderosas ferramentas do Whatsapp instalado De…" at bounding box center [779, 338] width 1433 height 677
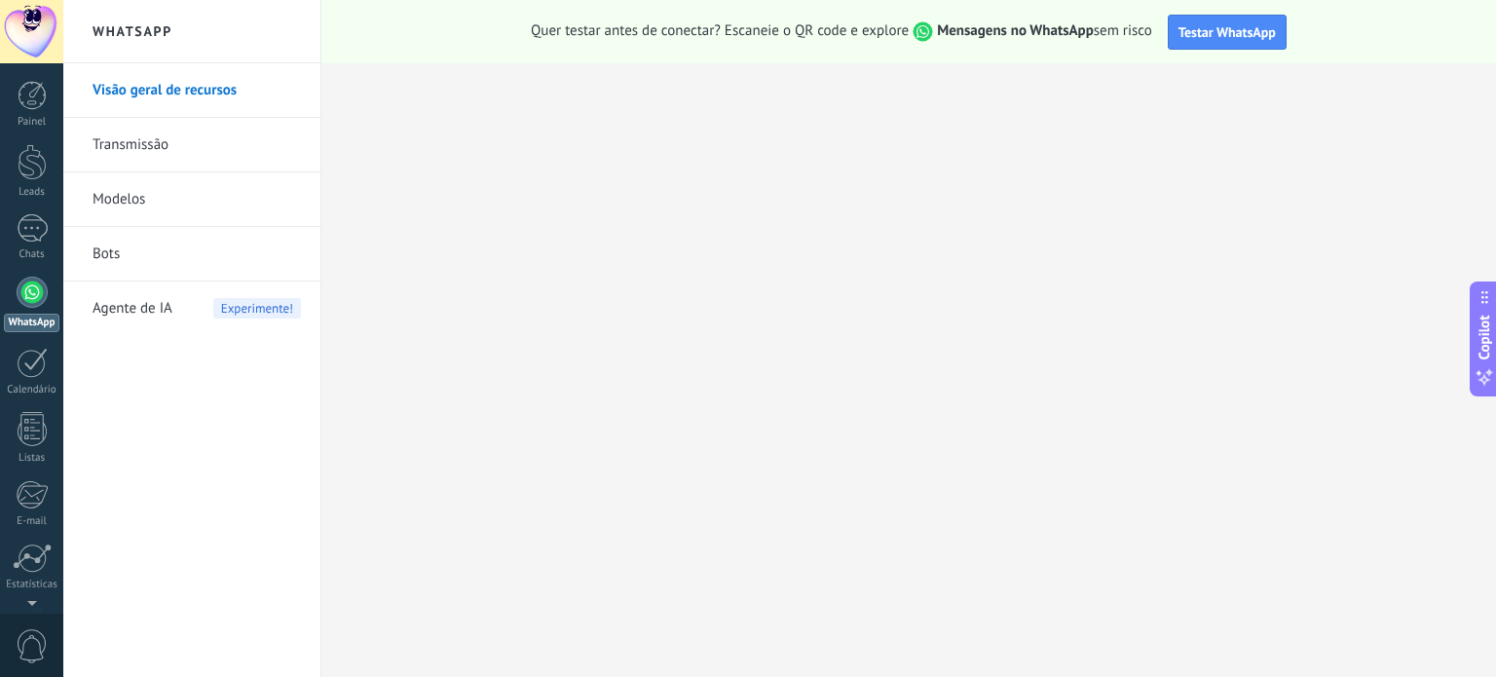
click at [198, 152] on link "Transmissão" at bounding box center [197, 145] width 208 height 55
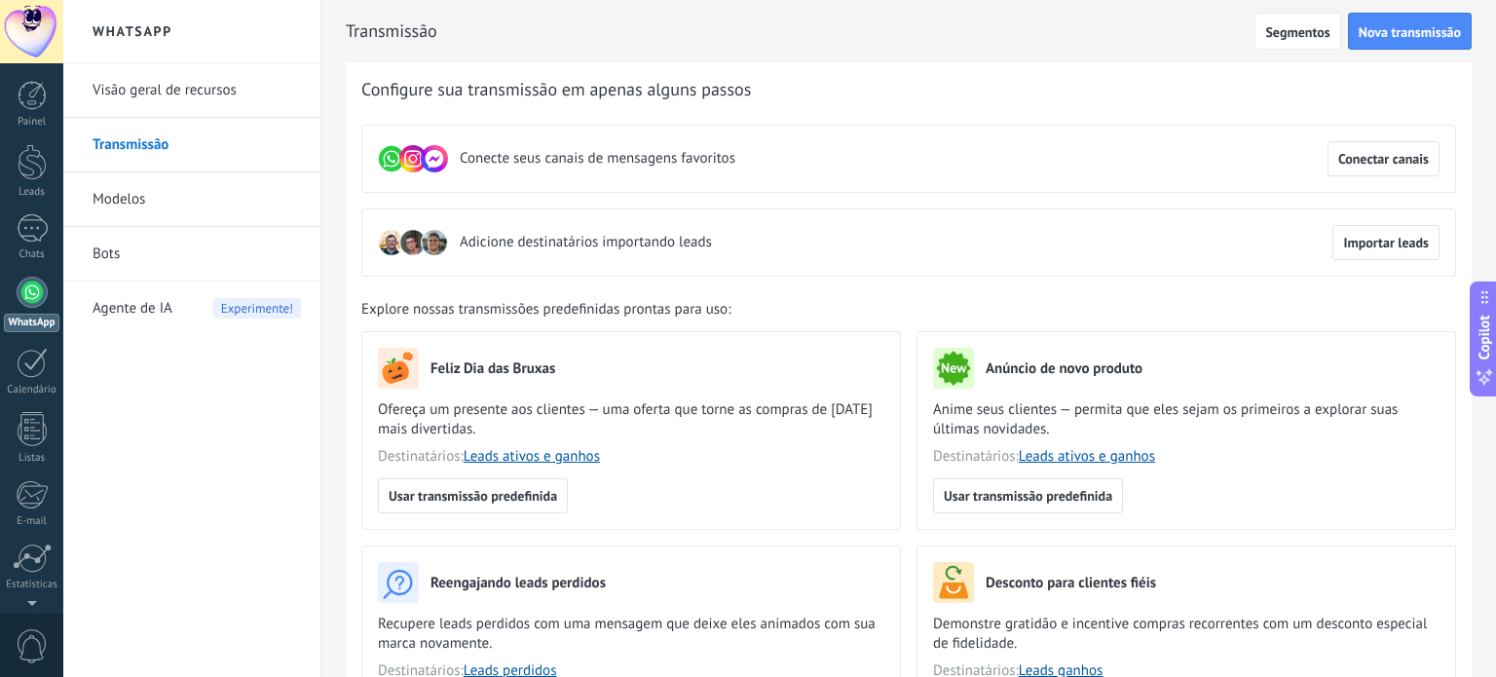
click at [131, 194] on link "Modelos" at bounding box center [197, 199] width 208 height 55
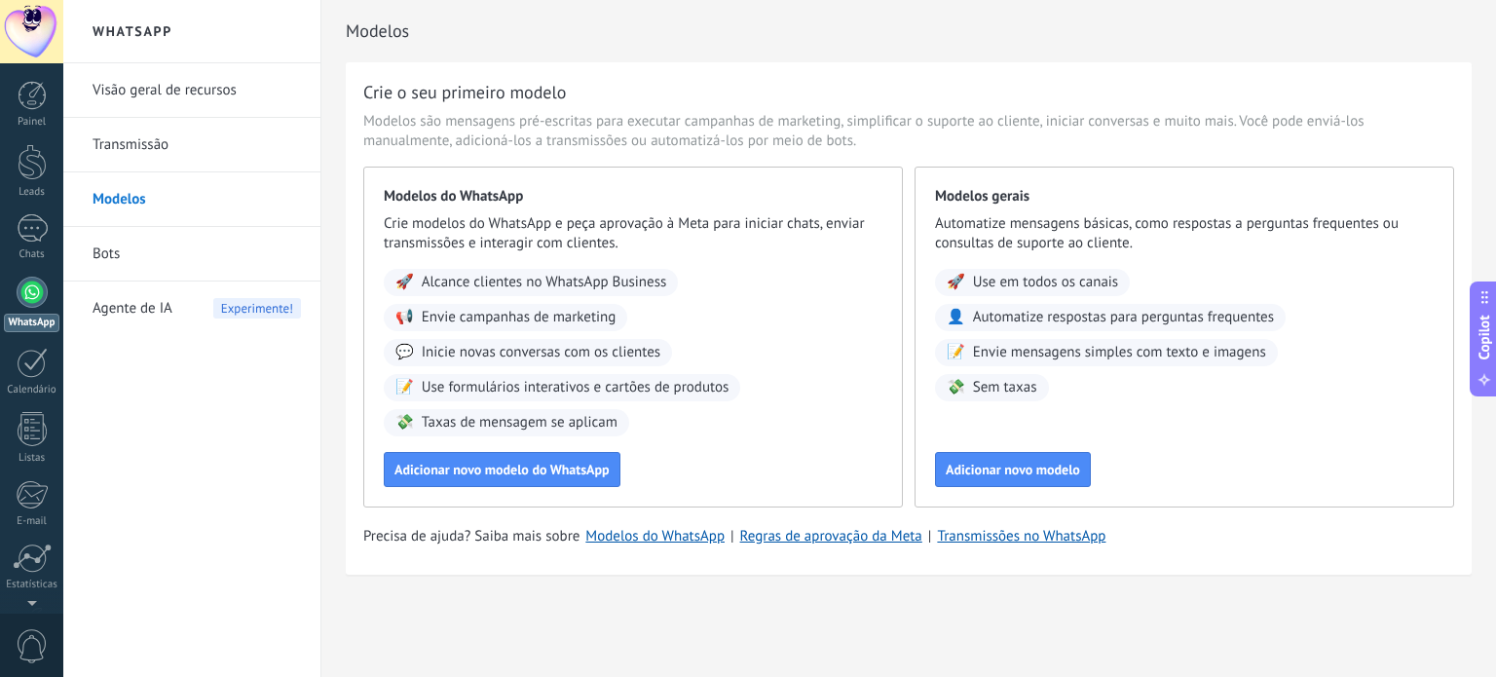
click at [115, 260] on link "Bots" at bounding box center [197, 254] width 208 height 55
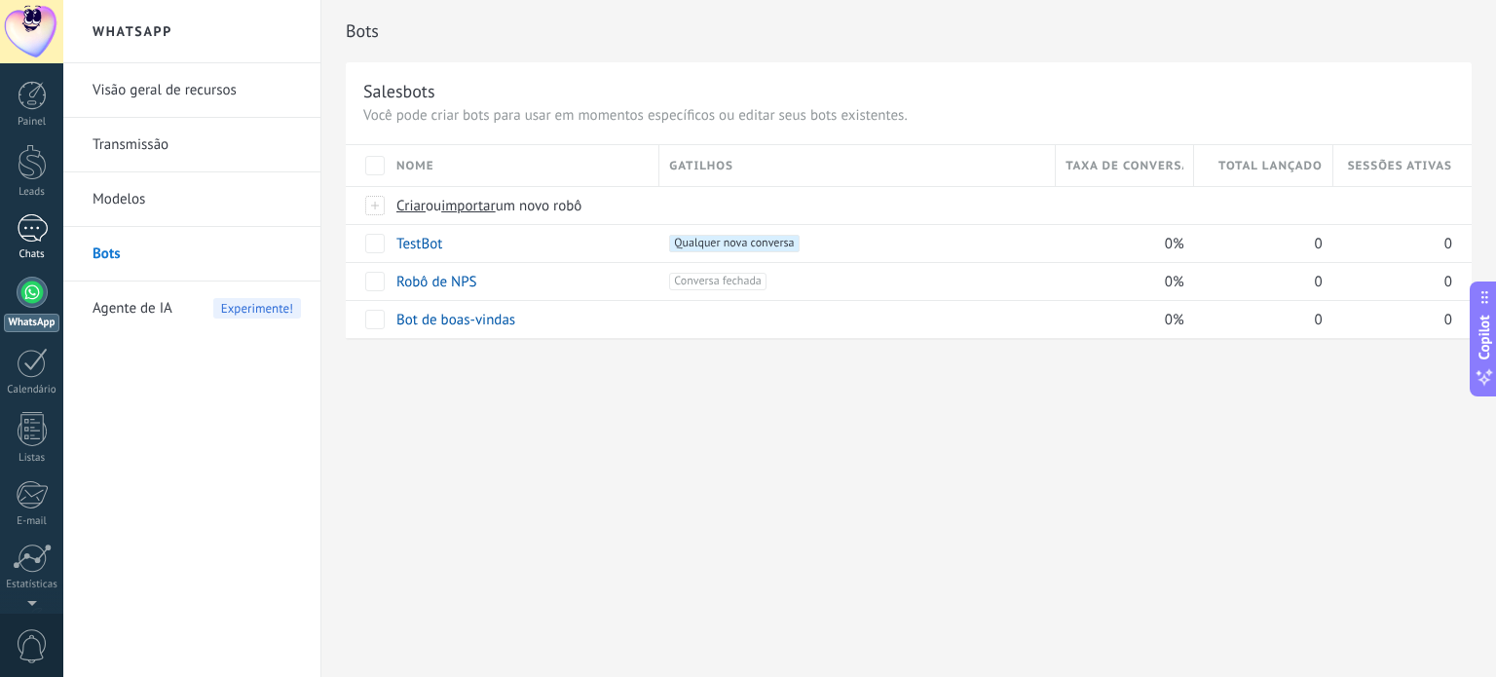
click at [43, 229] on div at bounding box center [32, 228] width 31 height 28
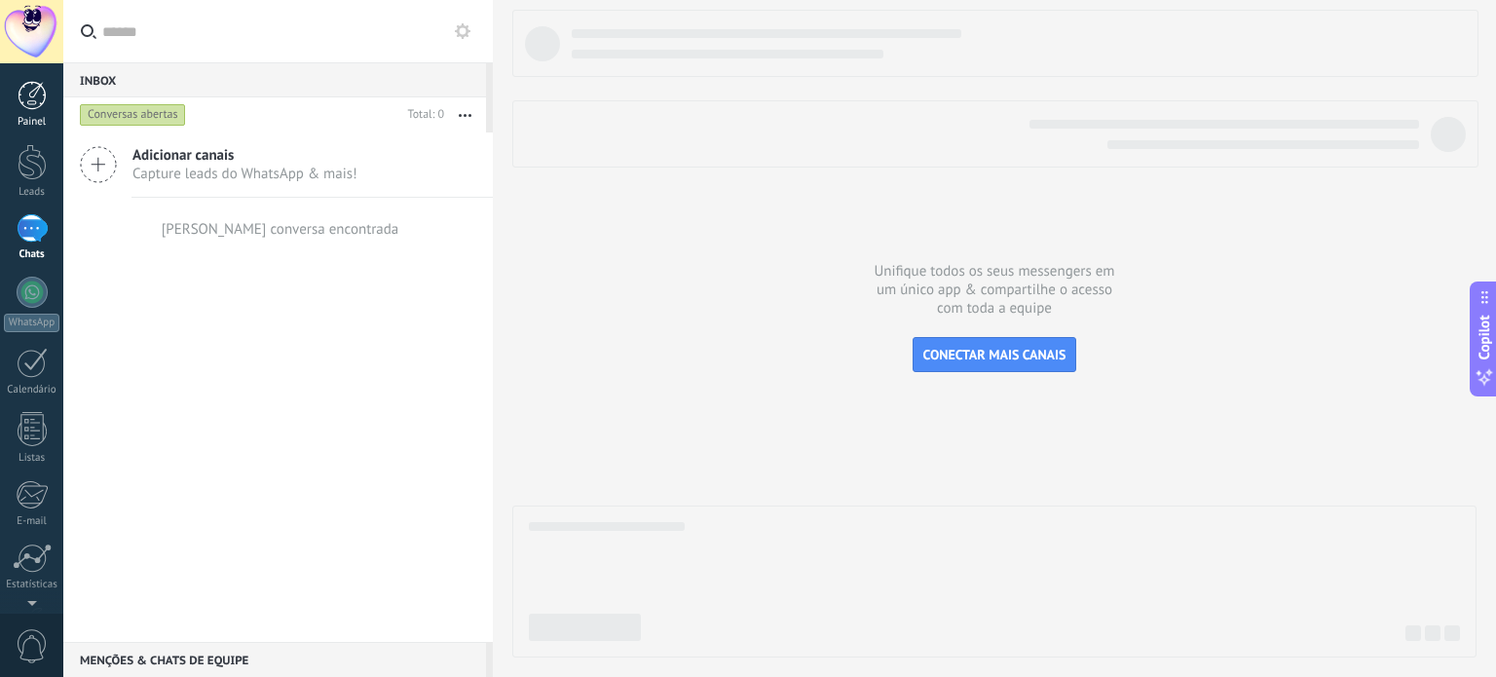
click at [28, 120] on div "Painel" at bounding box center [32, 122] width 57 height 13
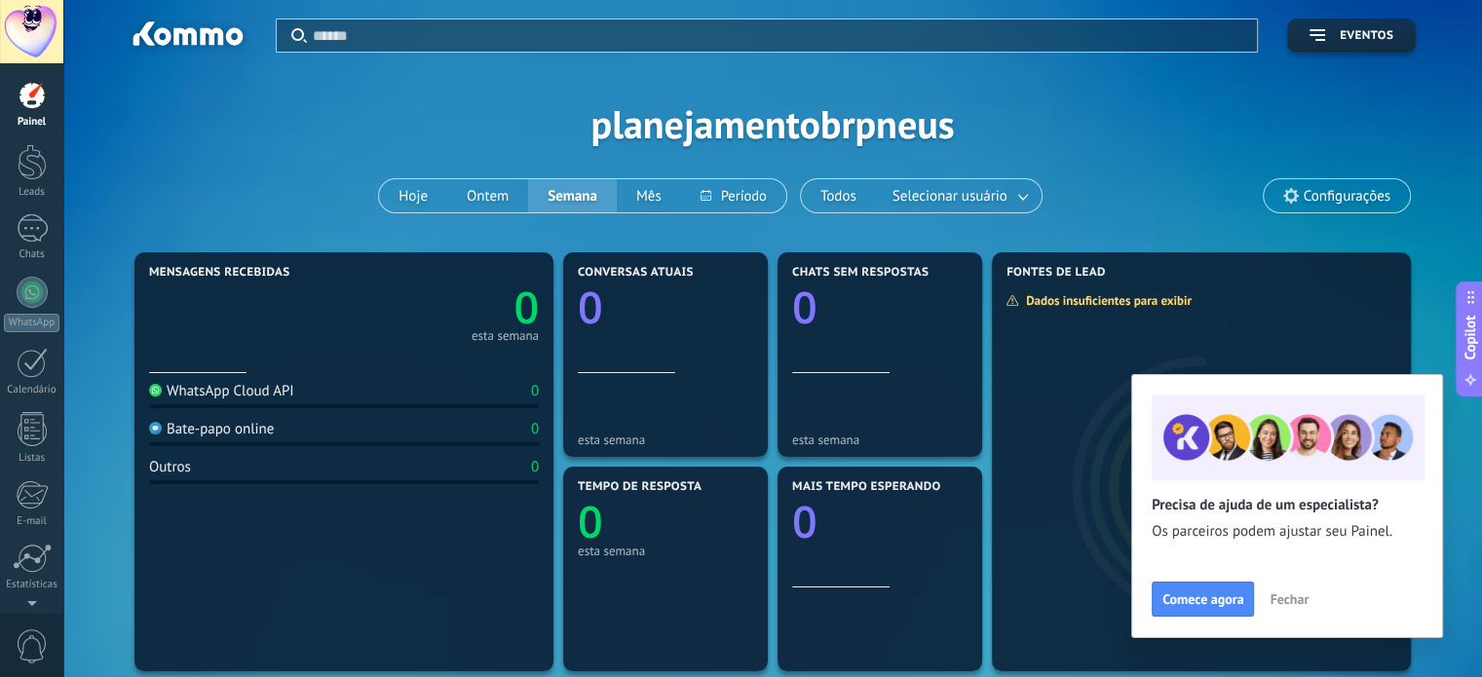
click at [1330, 194] on span "Configurações" at bounding box center [1347, 196] width 87 height 17
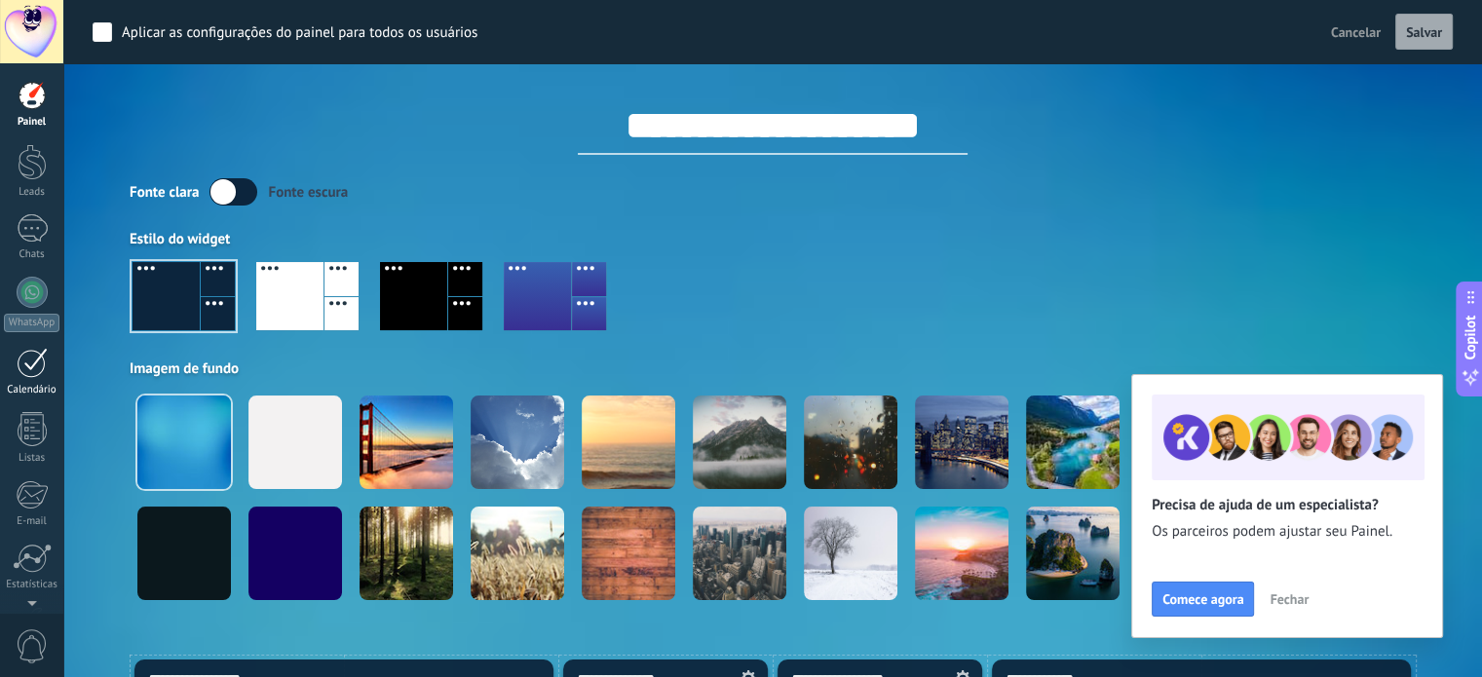
click at [16, 377] on link "Calendário" at bounding box center [31, 372] width 63 height 49
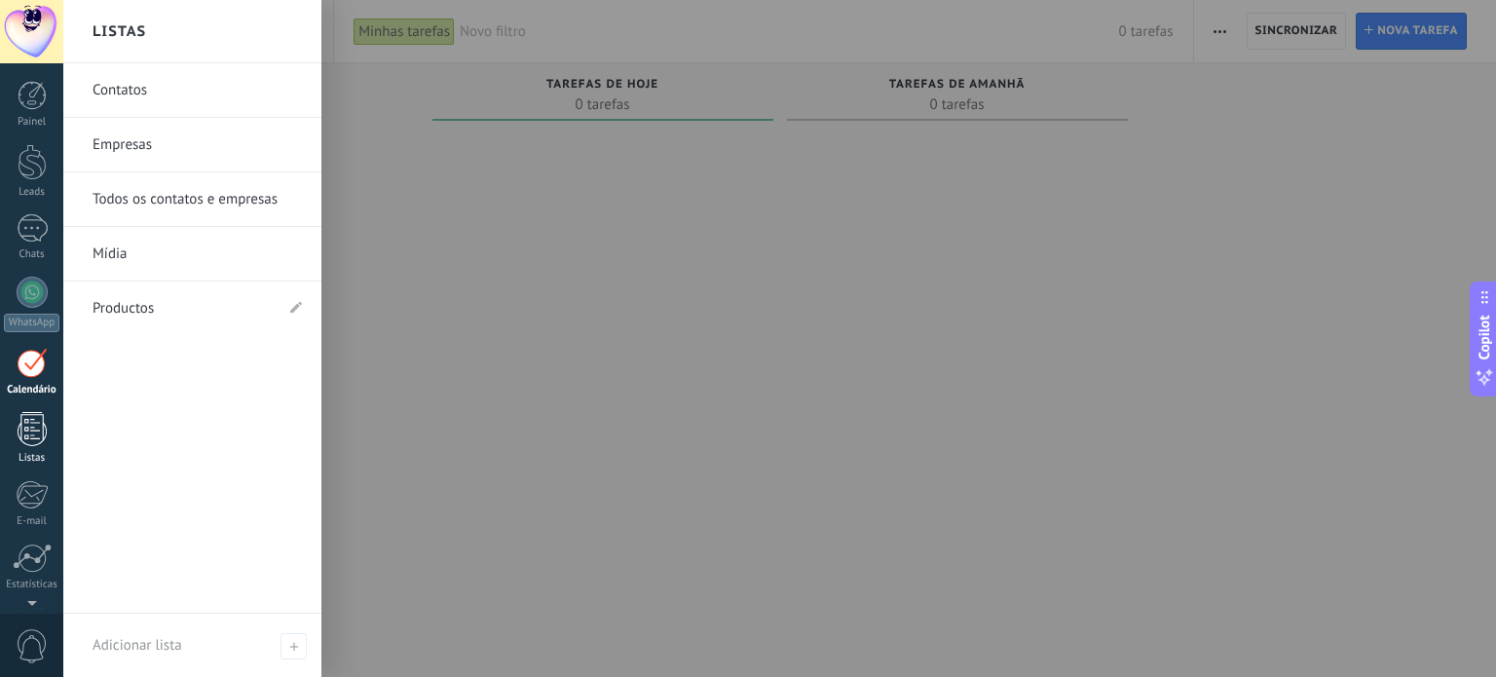
click at [22, 431] on div at bounding box center [32, 429] width 29 height 34
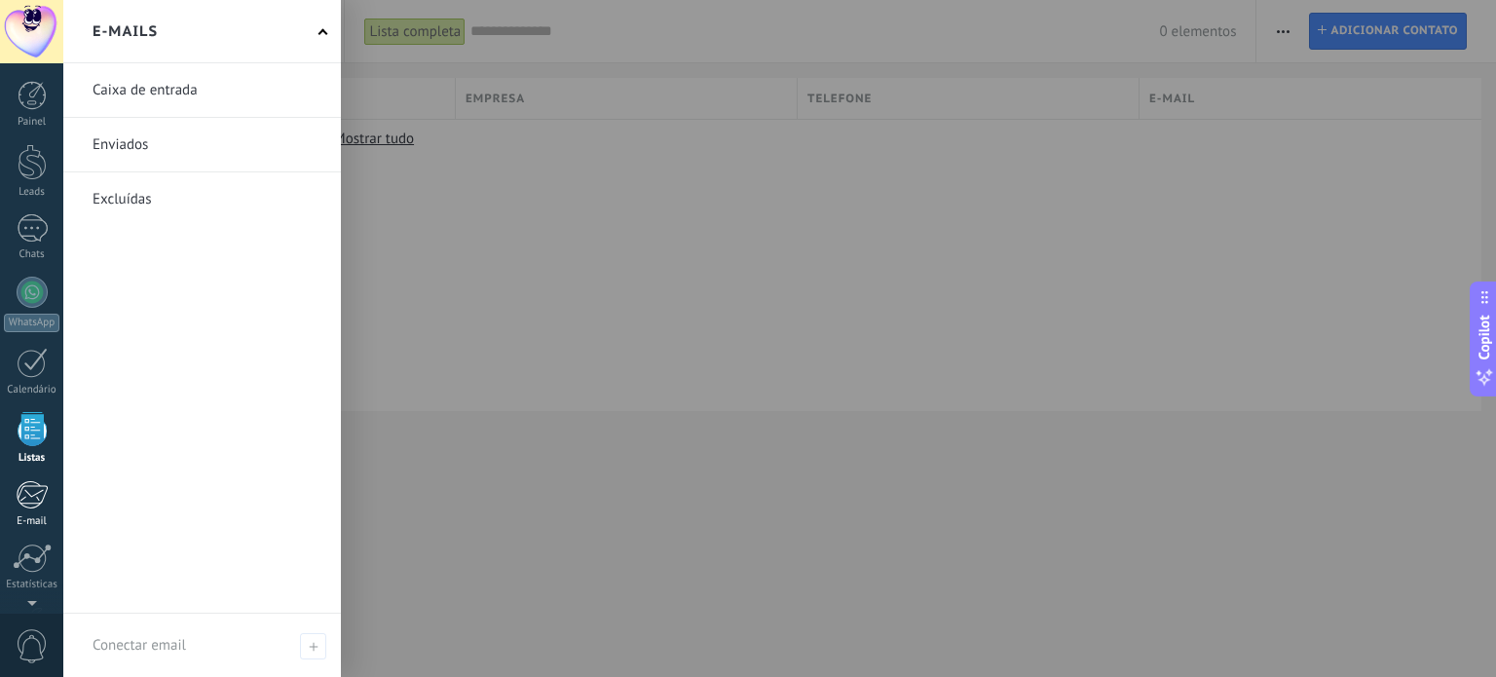
click at [17, 493] on div at bounding box center [32, 494] width 32 height 29
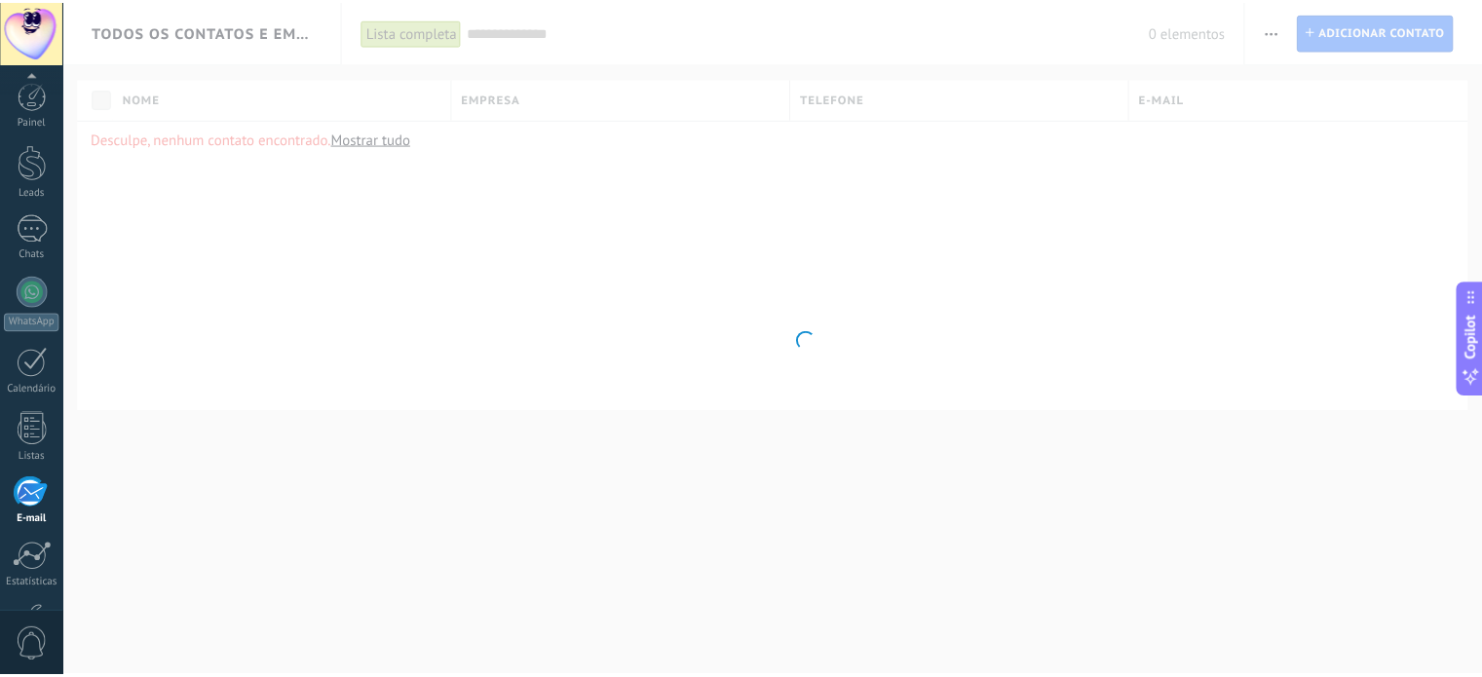
scroll to position [132, 0]
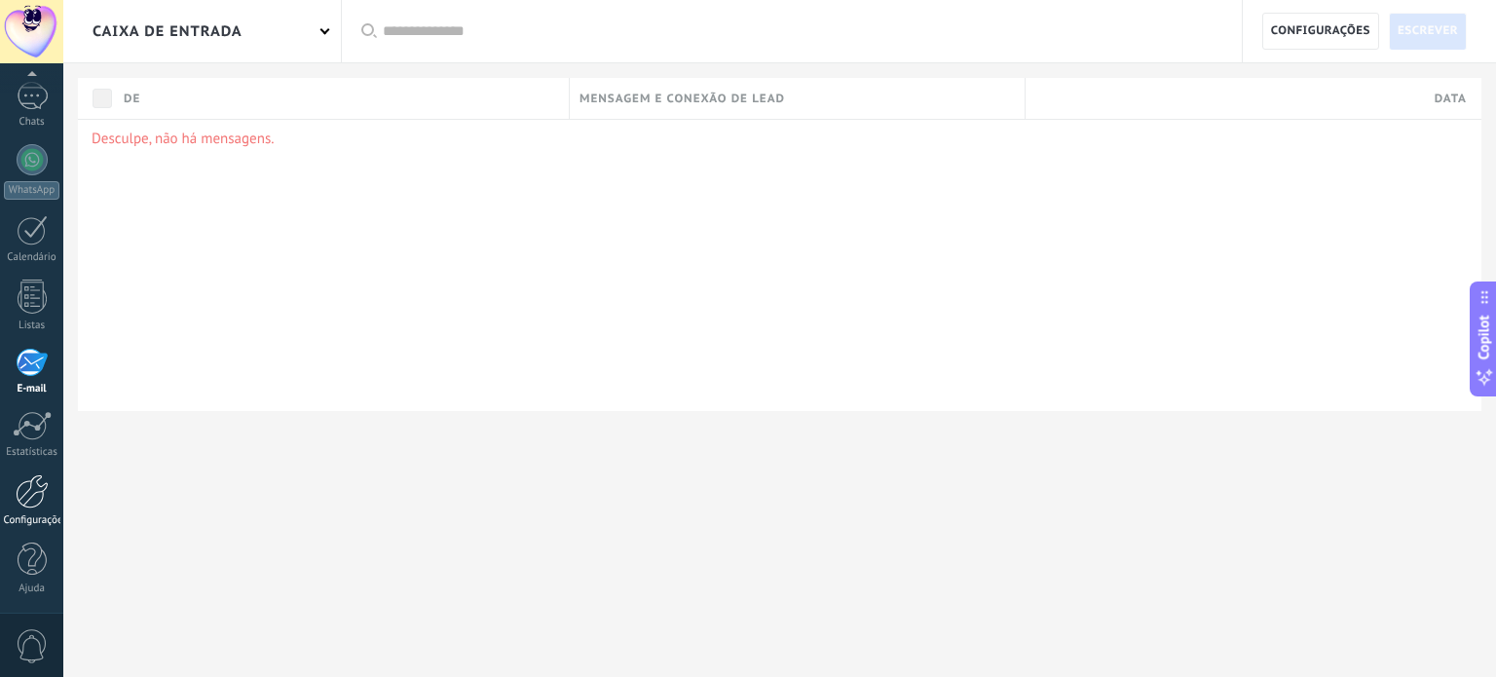
click at [24, 502] on div at bounding box center [32, 491] width 33 height 34
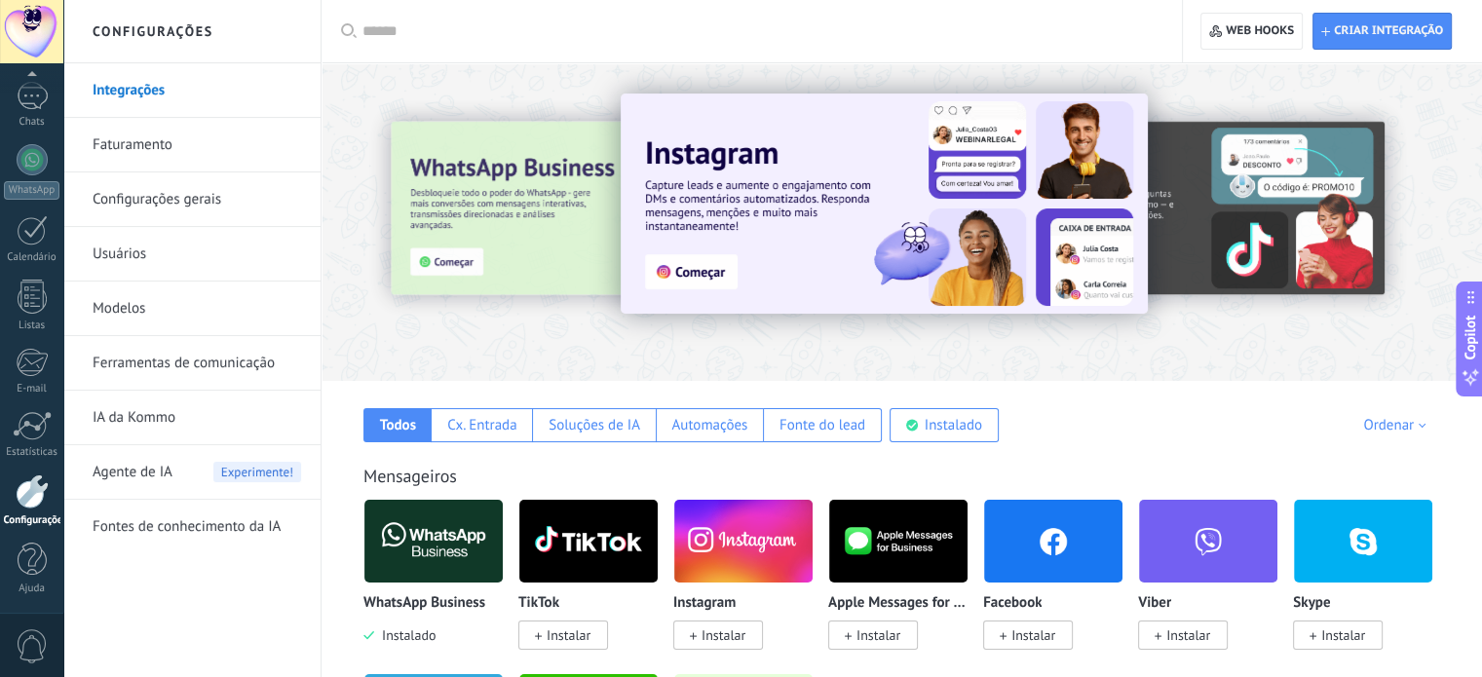
click at [173, 140] on link "Faturamento" at bounding box center [197, 145] width 208 height 55
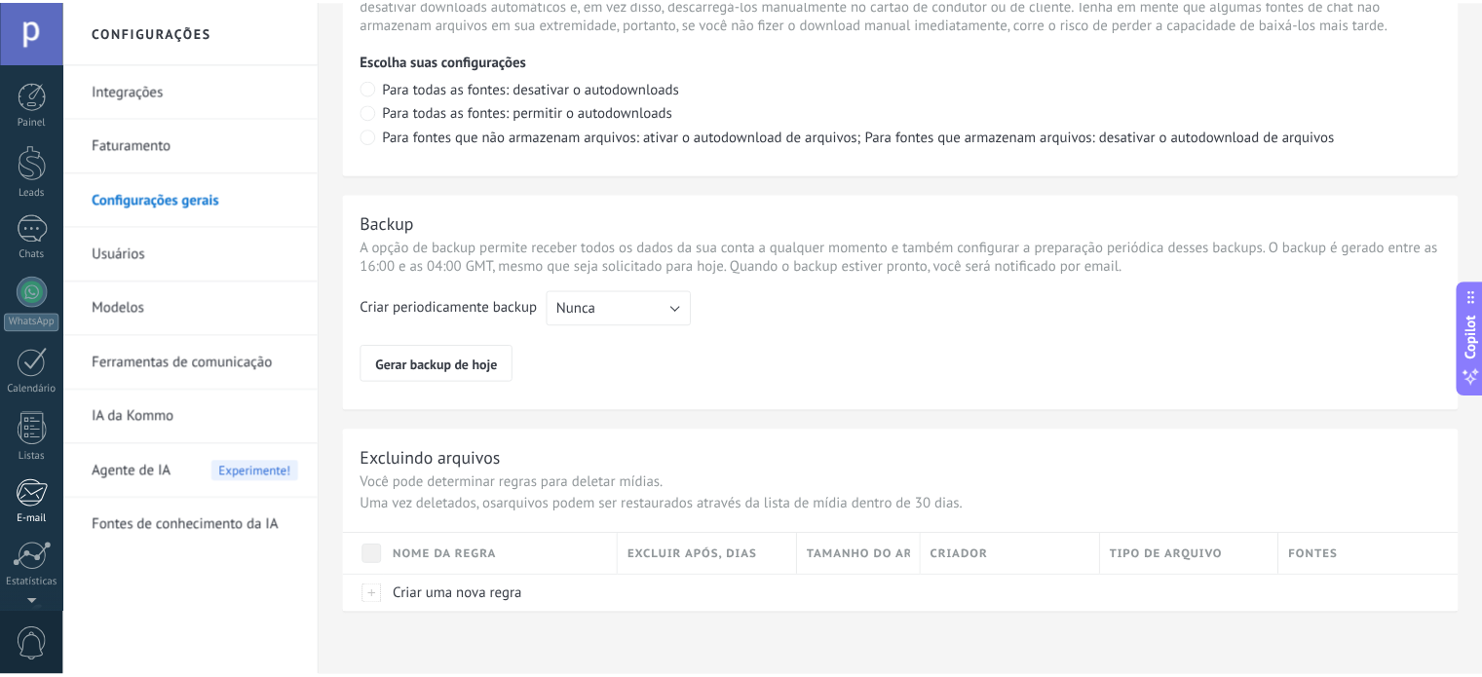
scroll to position [132, 0]
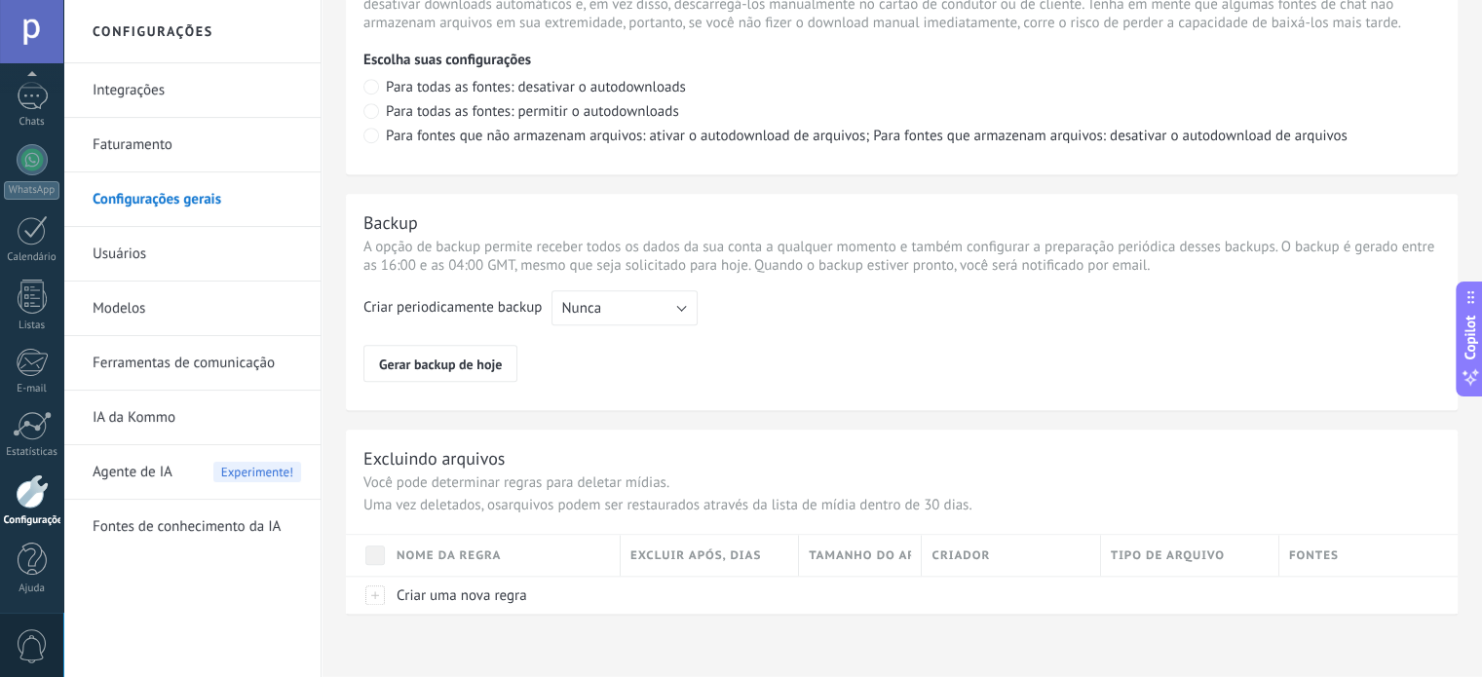
click at [26, 502] on div at bounding box center [32, 491] width 33 height 34
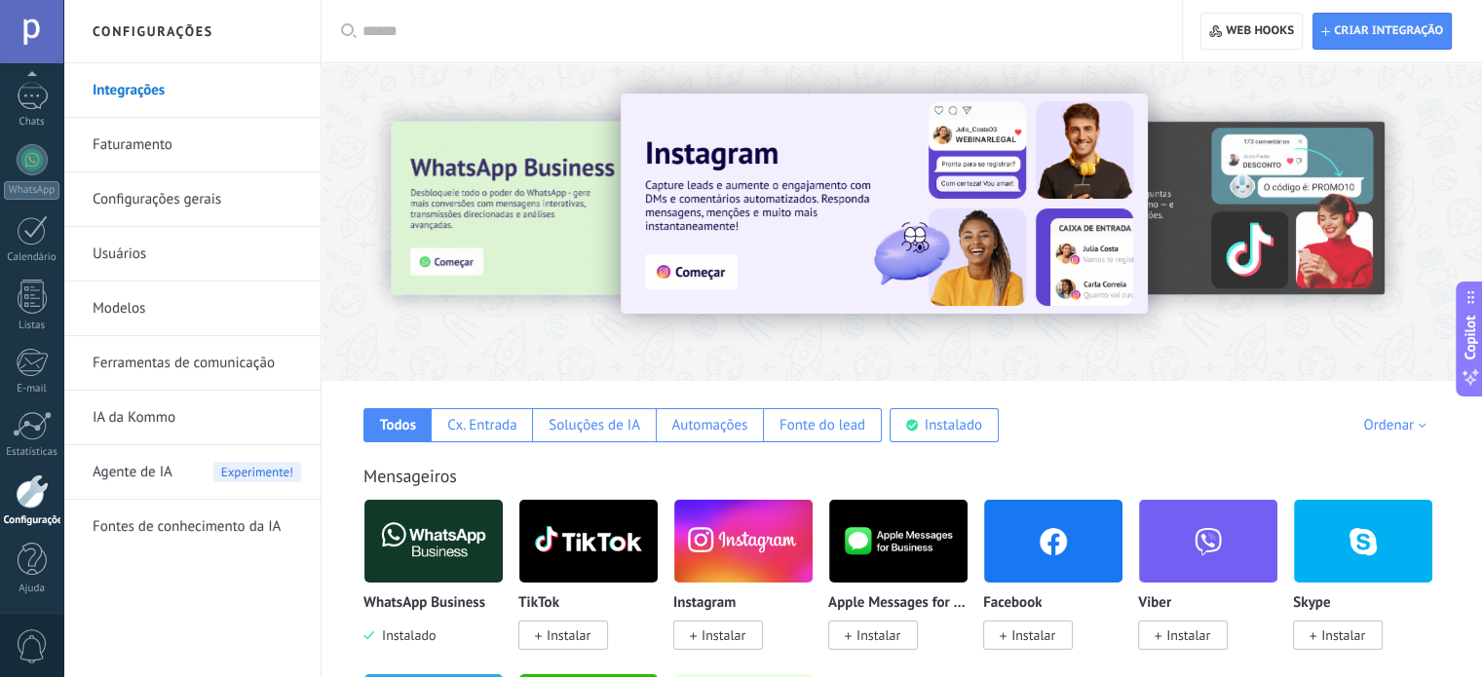
click at [193, 198] on link "Configurações gerais" at bounding box center [197, 199] width 208 height 55
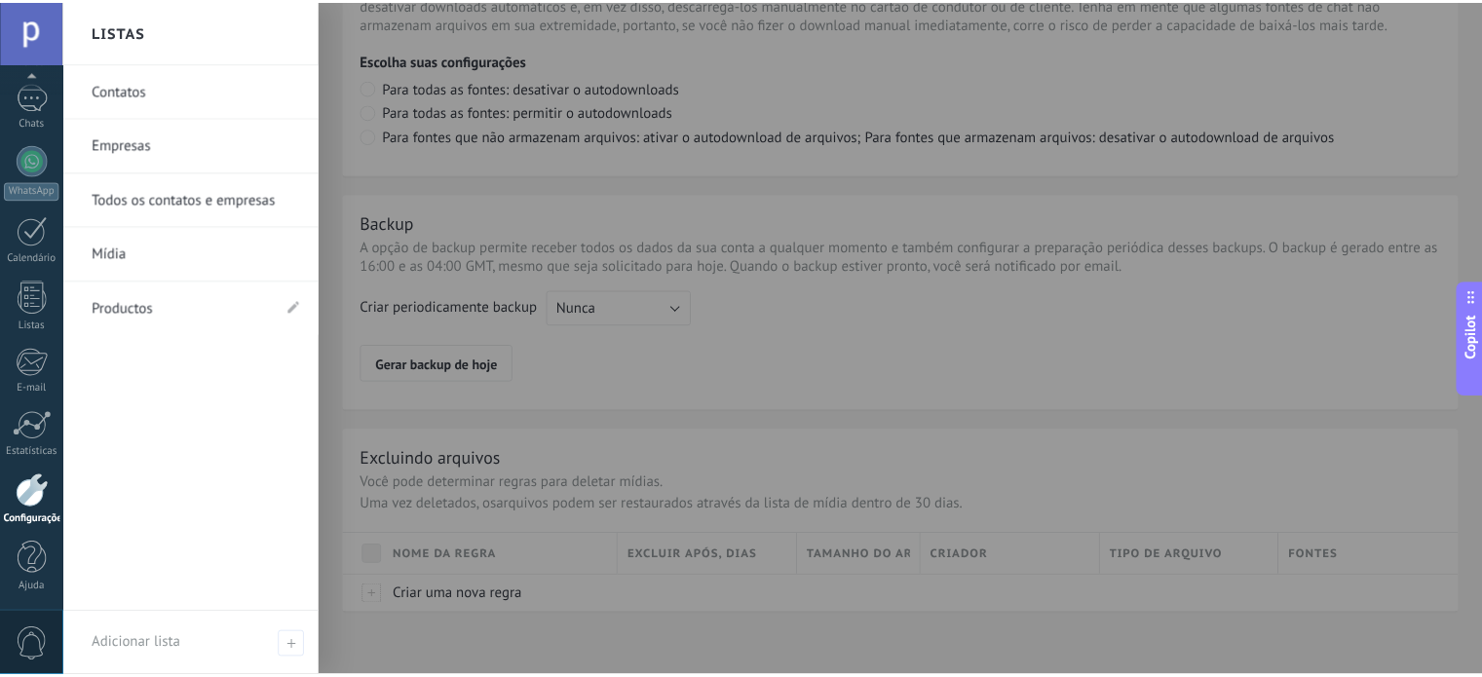
scroll to position [129, 0]
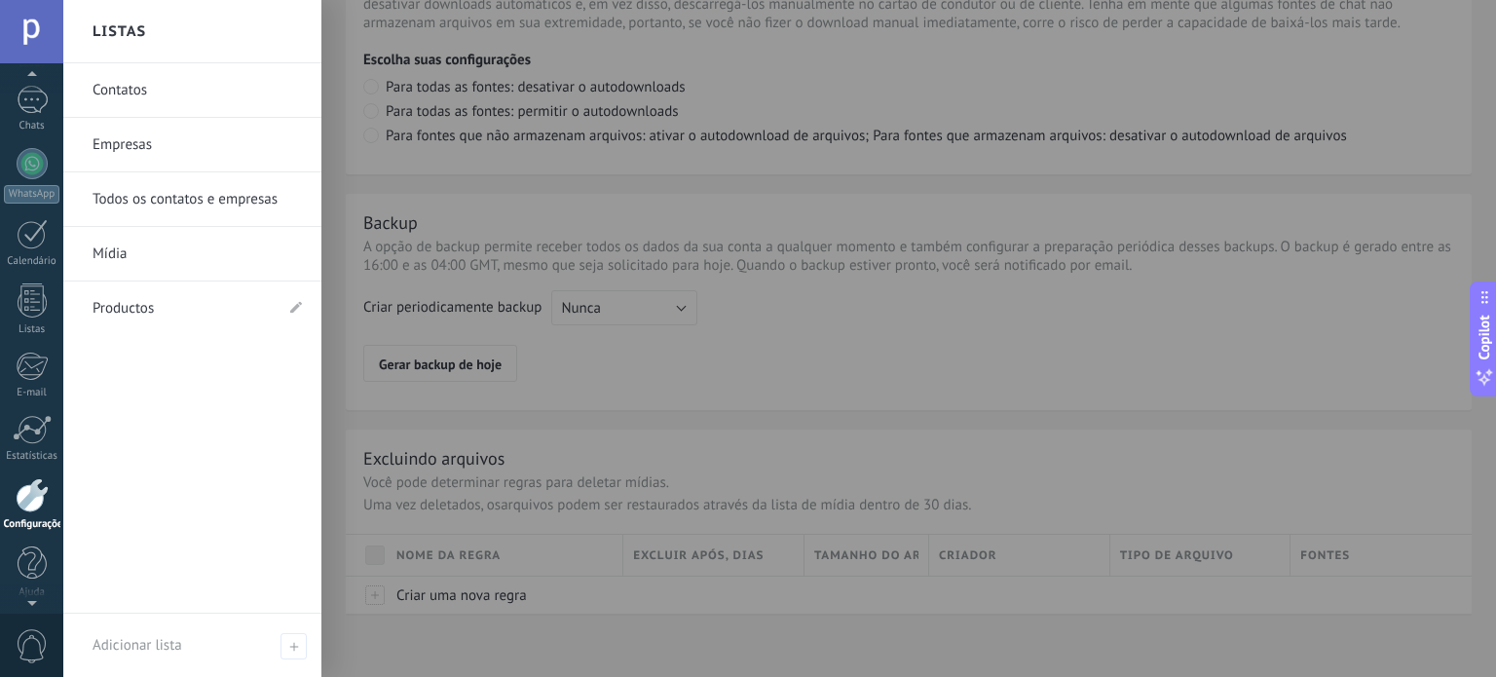
click at [26, 18] on div at bounding box center [31, 31] width 63 height 63
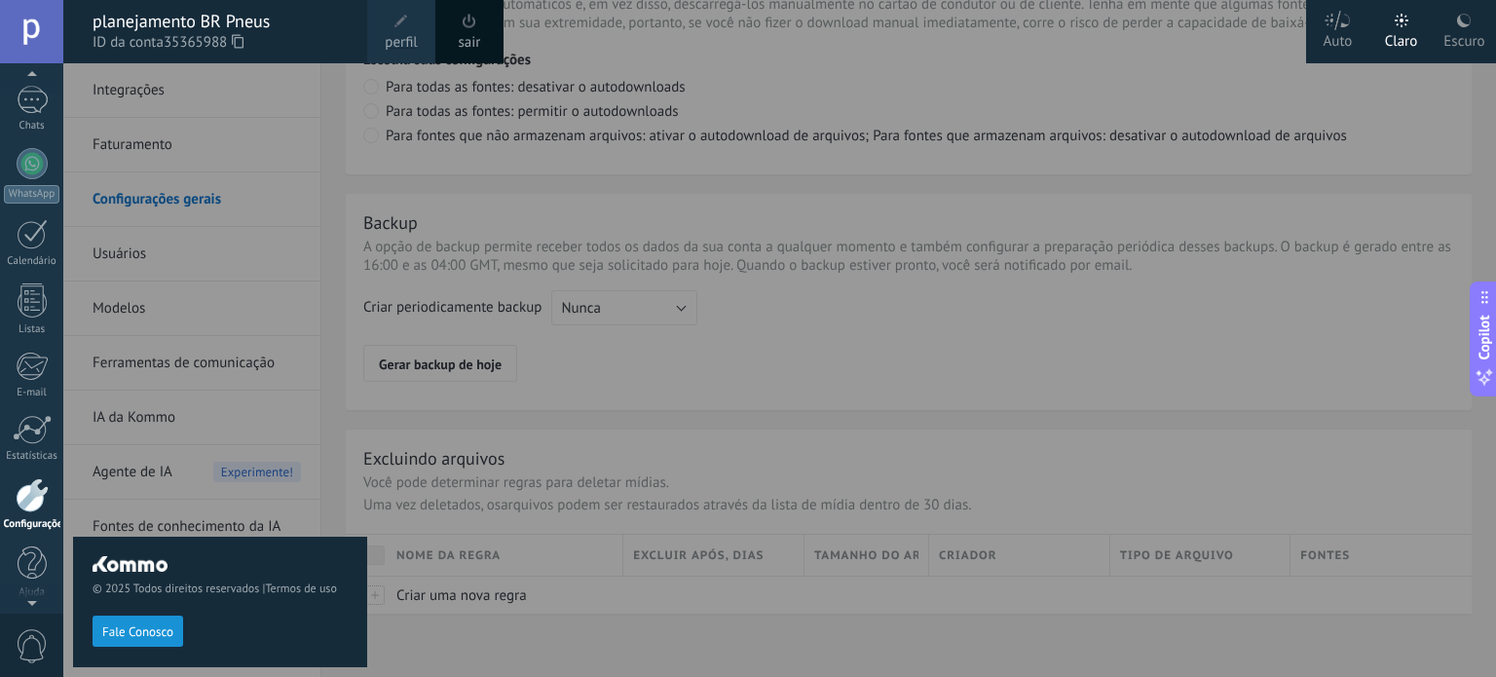
click at [405, 28] on span at bounding box center [401, 21] width 21 height 21
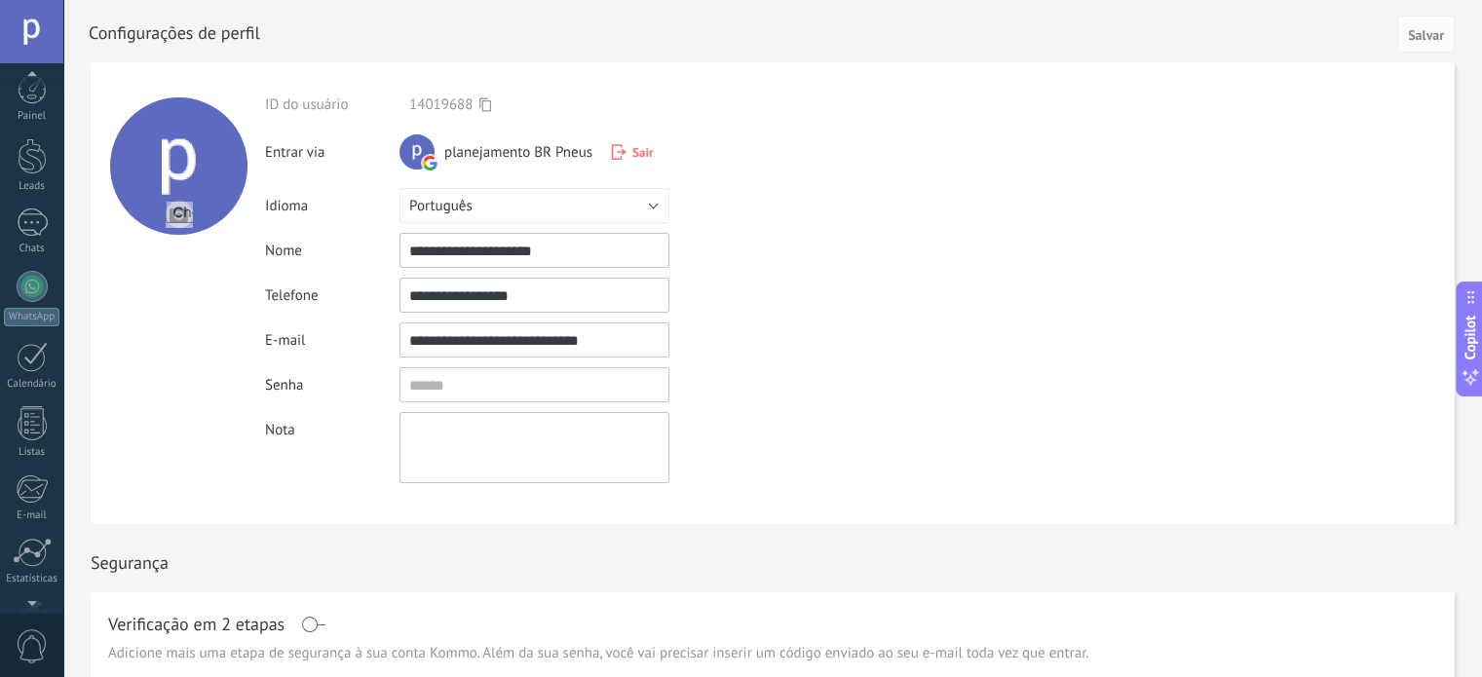
scroll to position [132, 0]
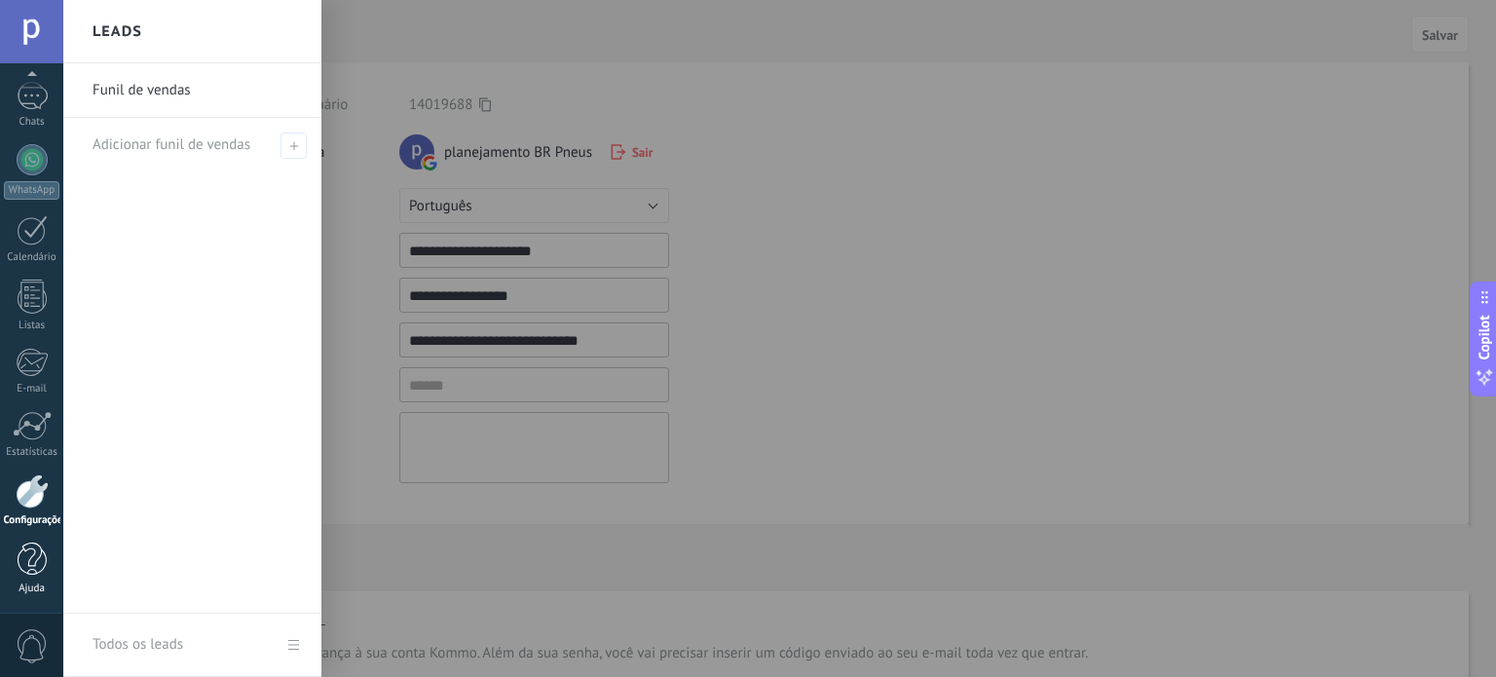
click at [30, 570] on div at bounding box center [32, 560] width 29 height 34
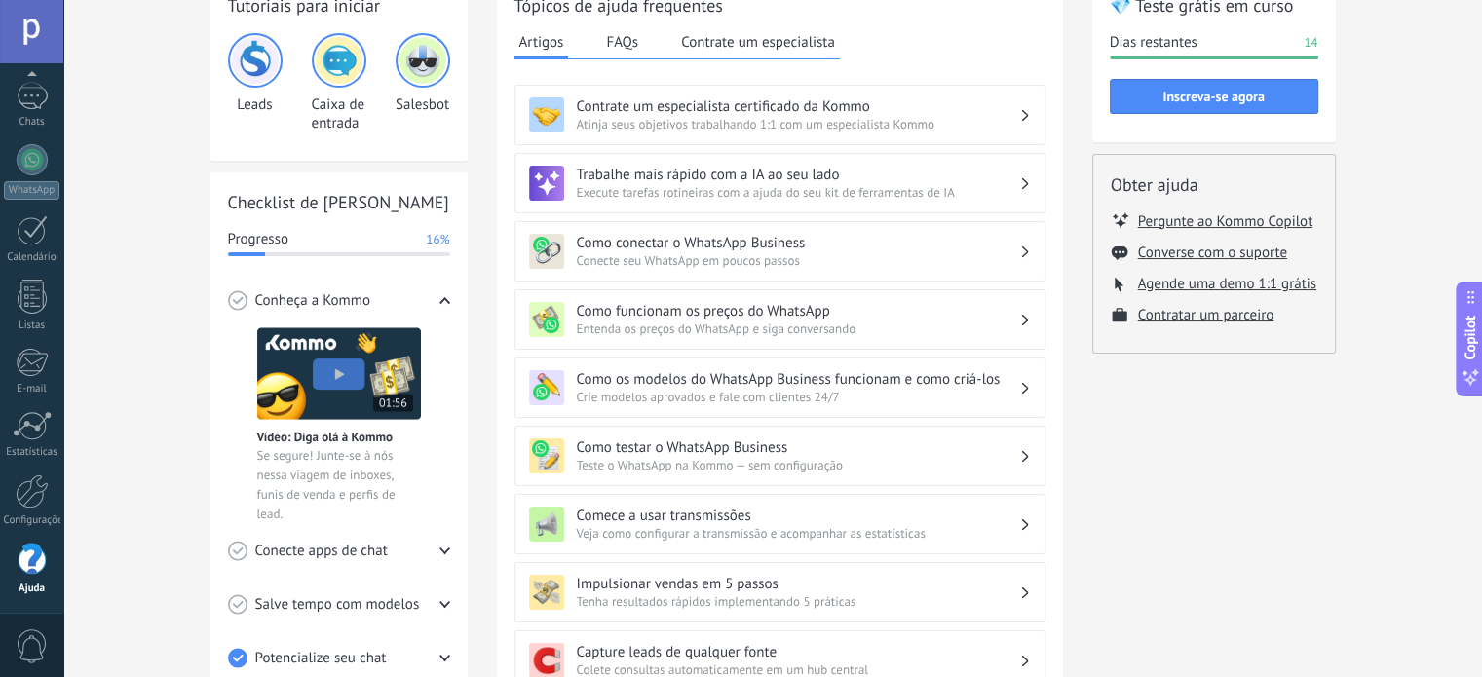
scroll to position [105, 0]
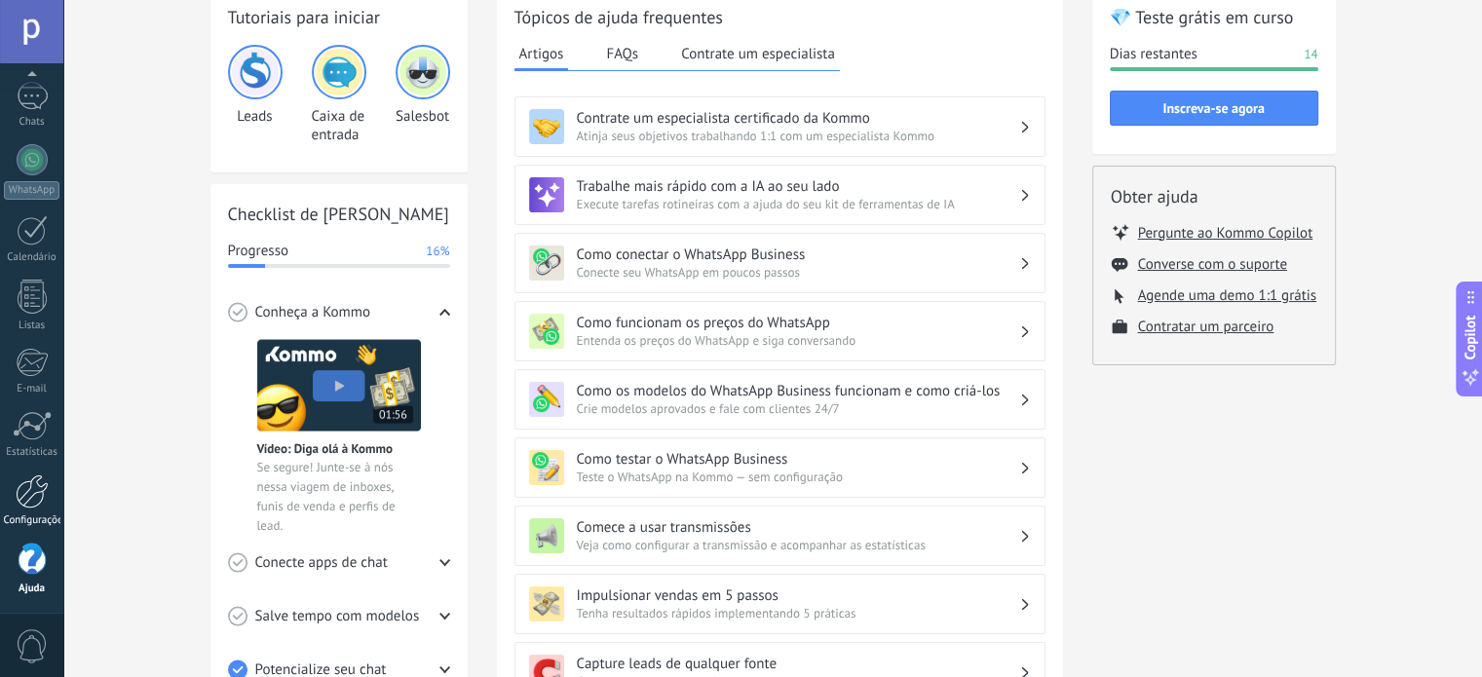
click at [48, 494] on link "Configurações" at bounding box center [31, 500] width 63 height 53
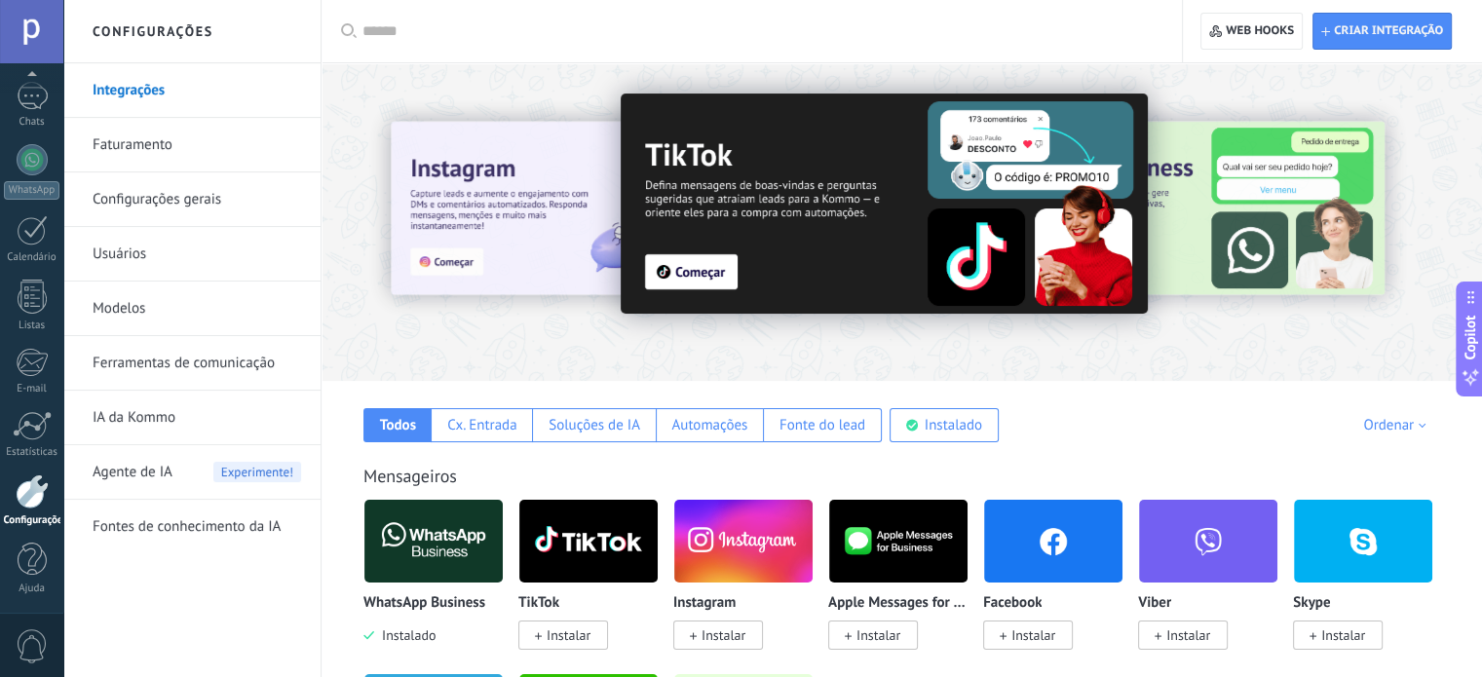
click at [168, 141] on link "Faturamento" at bounding box center [197, 145] width 208 height 55
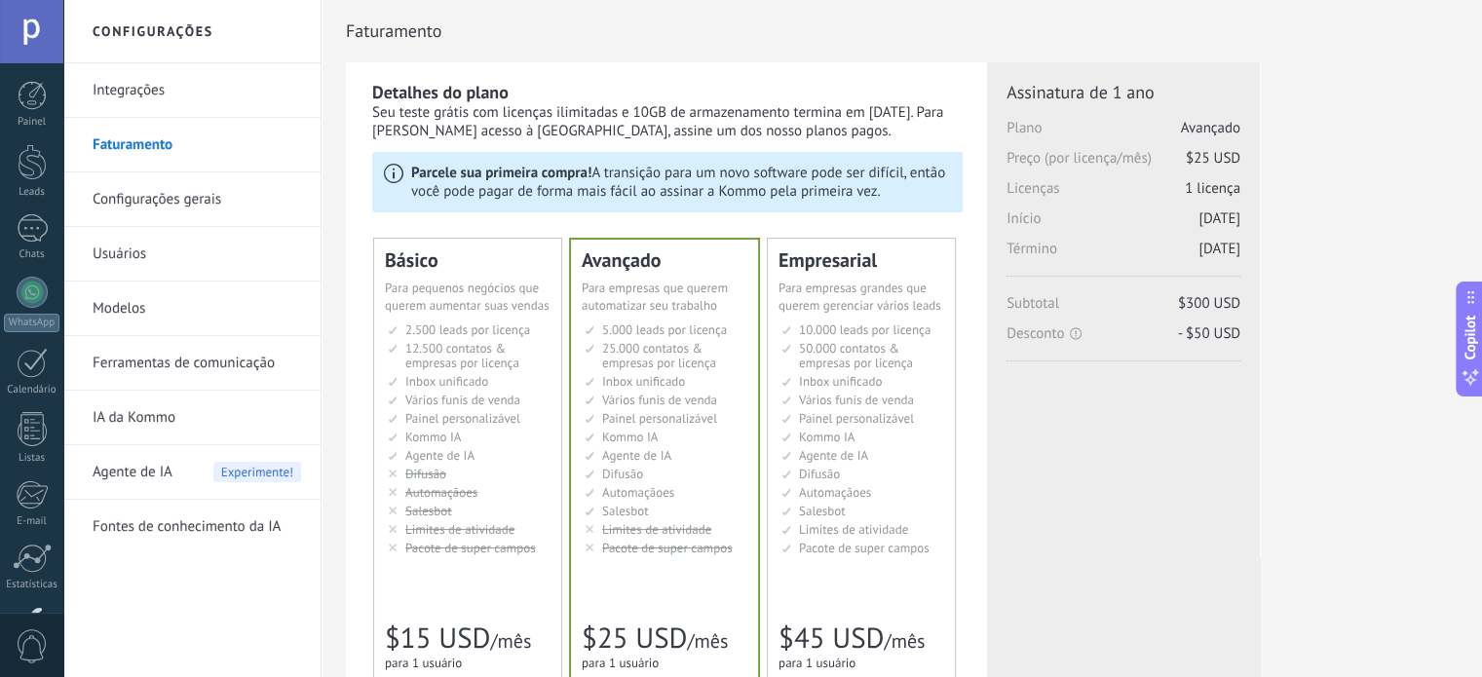
click at [165, 194] on link "Configurações gerais" at bounding box center [197, 199] width 208 height 55
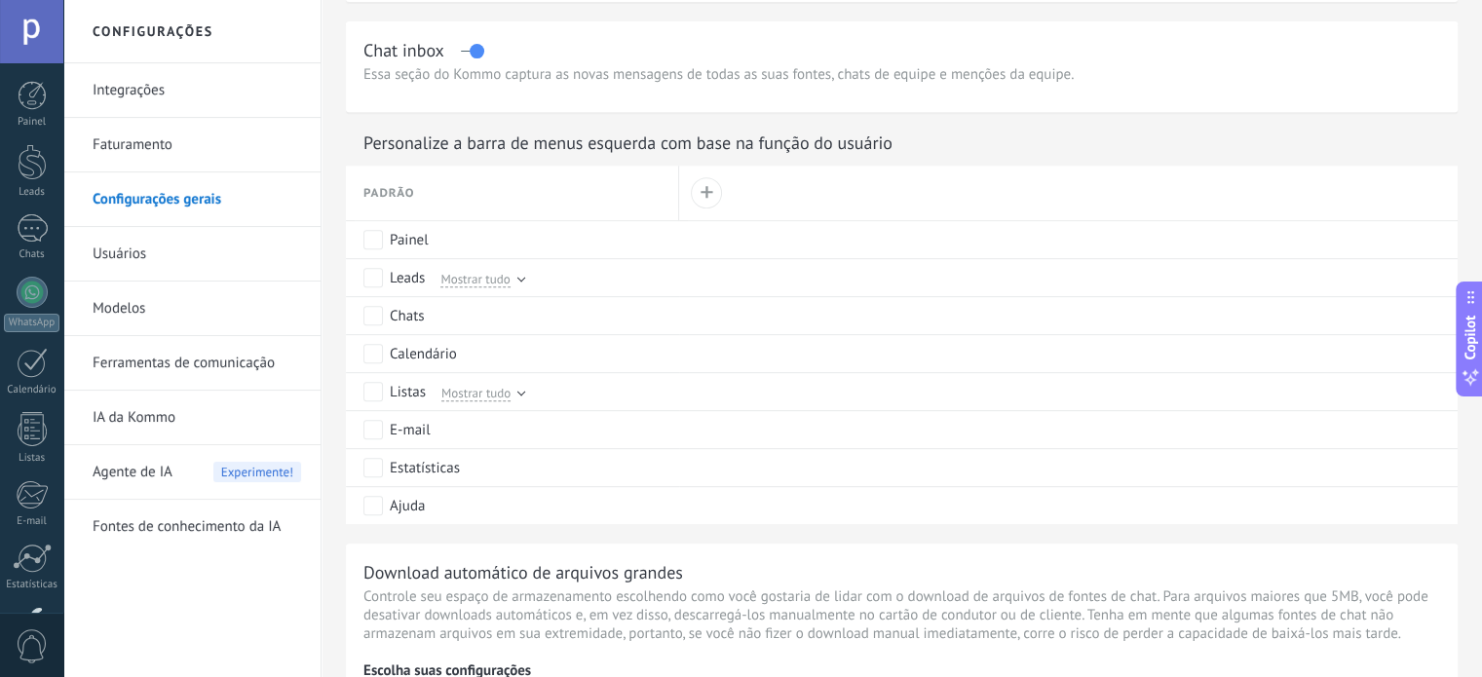
scroll to position [677, 0]
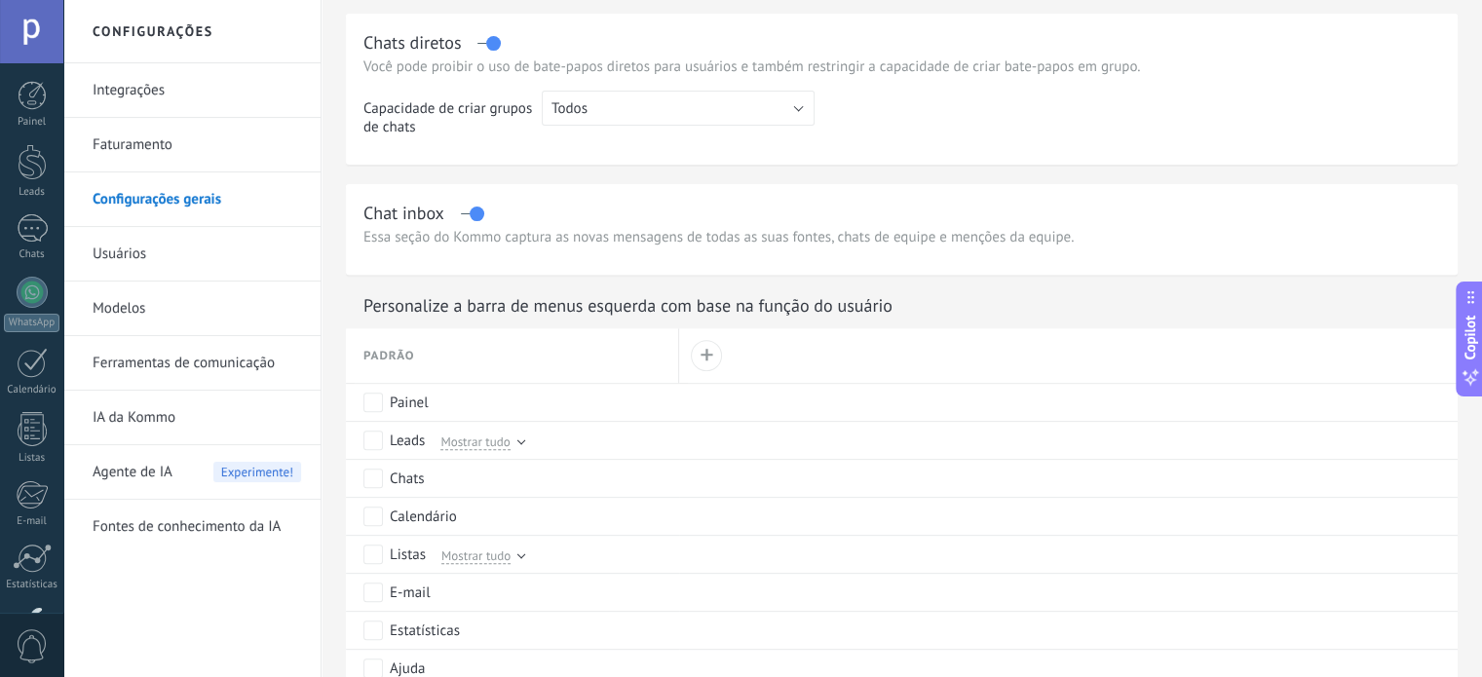
click at [195, 253] on link "Usuários" at bounding box center [197, 254] width 208 height 55
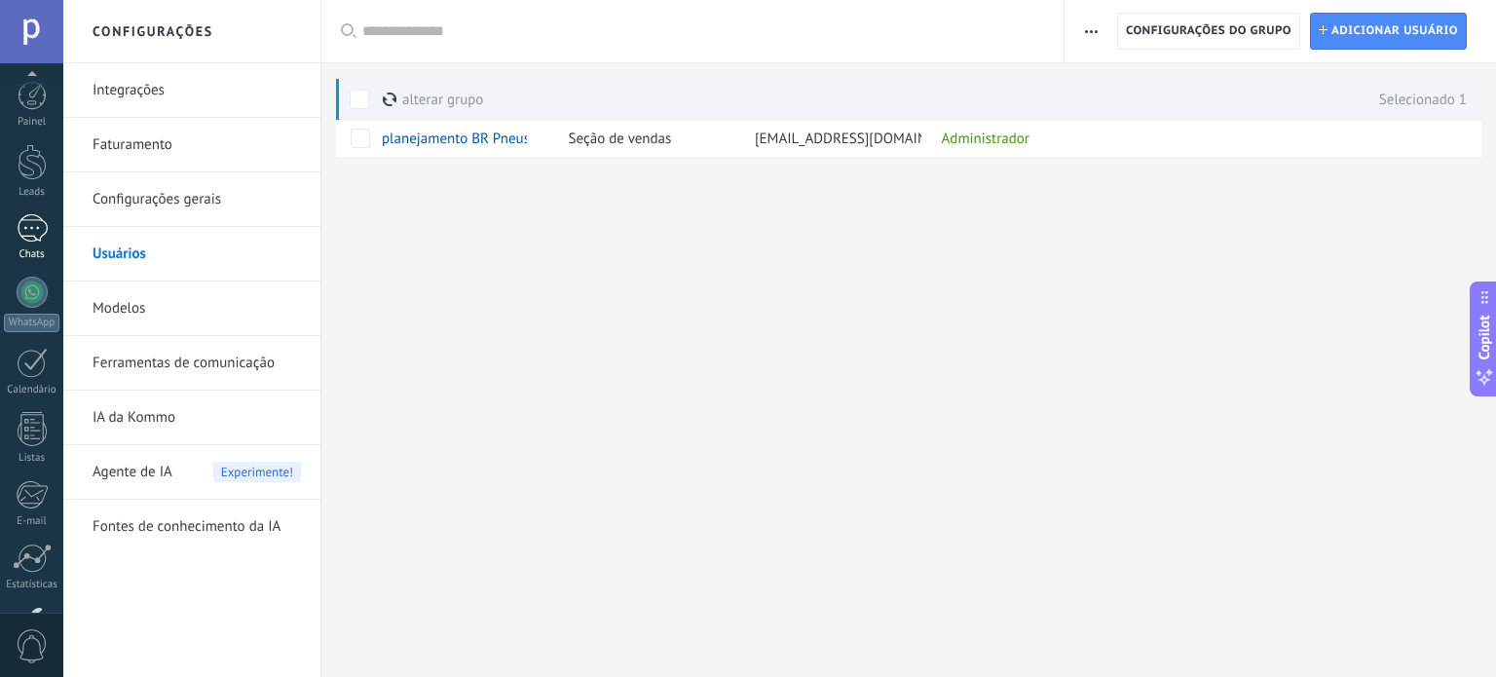
scroll to position [132, 0]
click at [26, 100] on div at bounding box center [32, 96] width 31 height 28
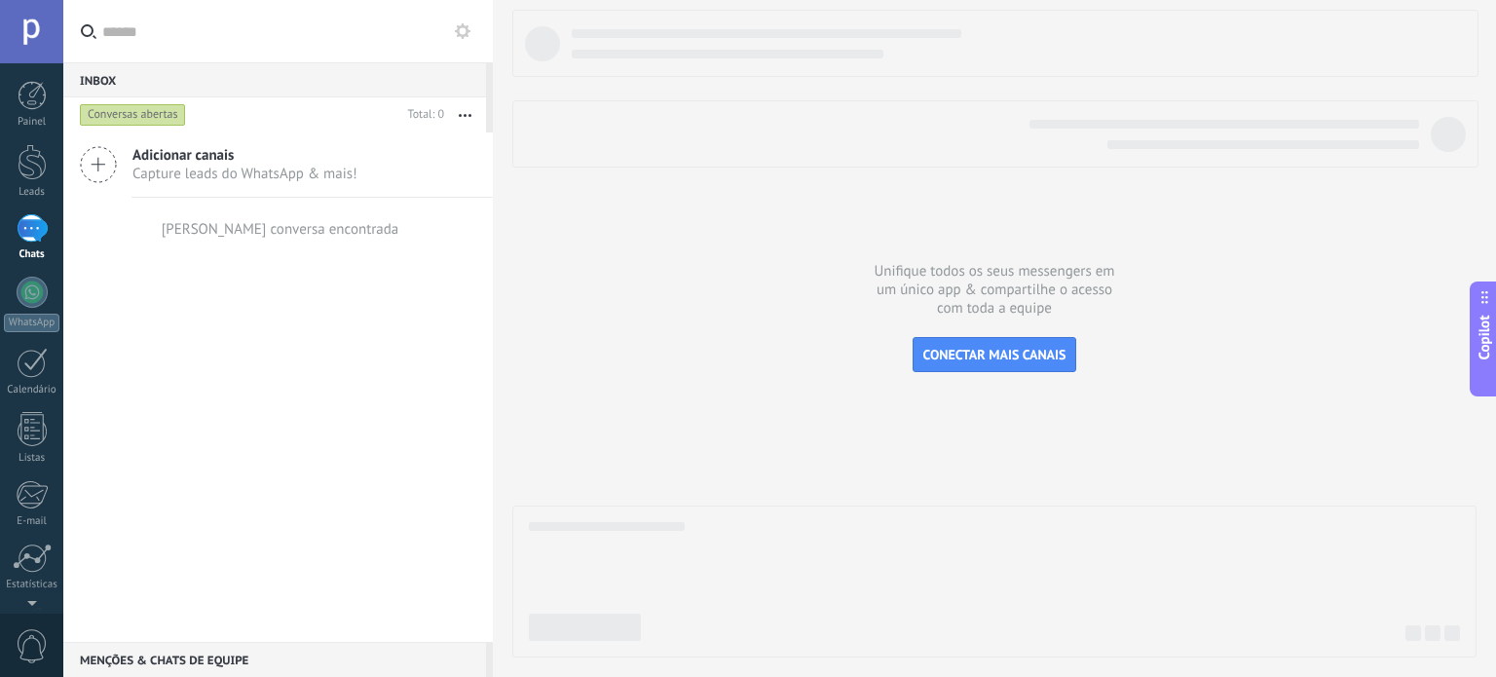
click at [28, 29] on div at bounding box center [31, 31] width 63 height 63
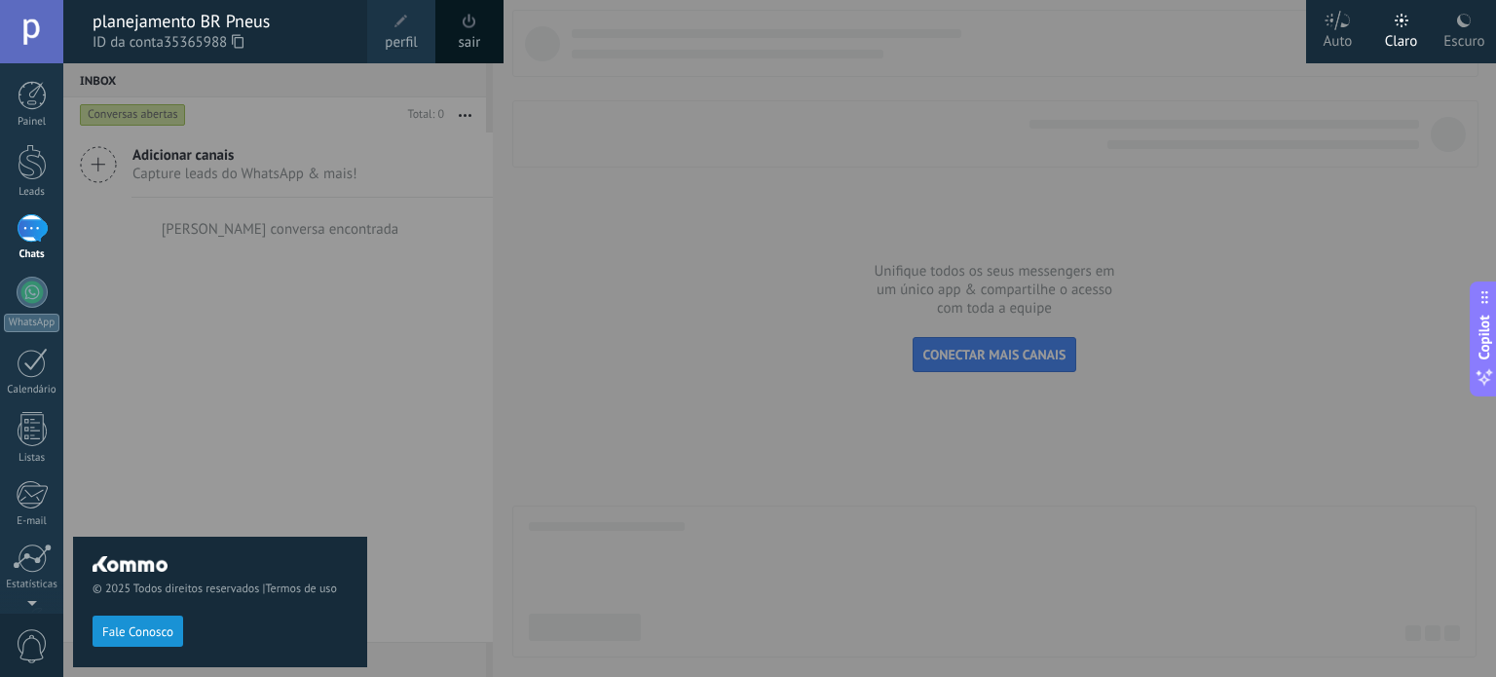
click at [482, 16] on div "sair" at bounding box center [469, 31] width 68 height 63
